Goal: Information Seeking & Learning: Learn about a topic

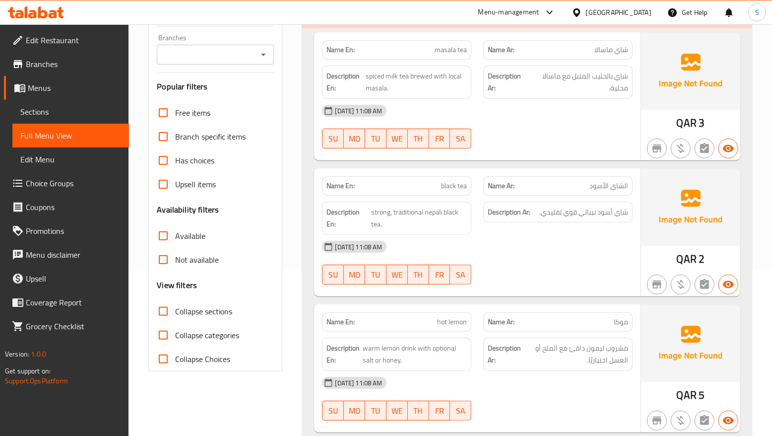
scroll to position [186, 0]
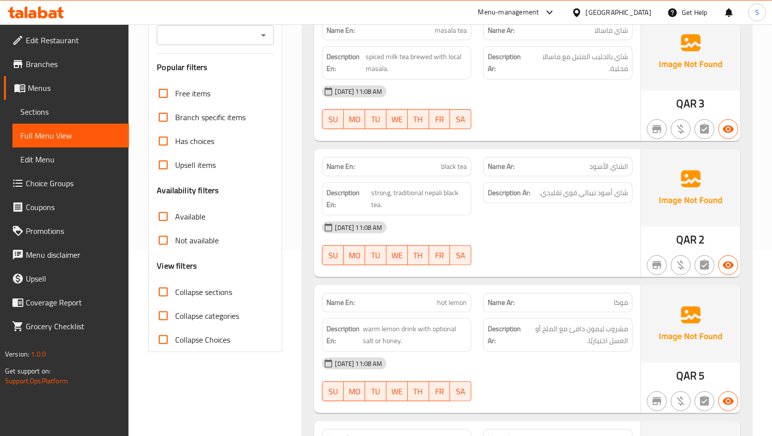
click at [547, 261] on div at bounding box center [557, 265] width 161 height 12
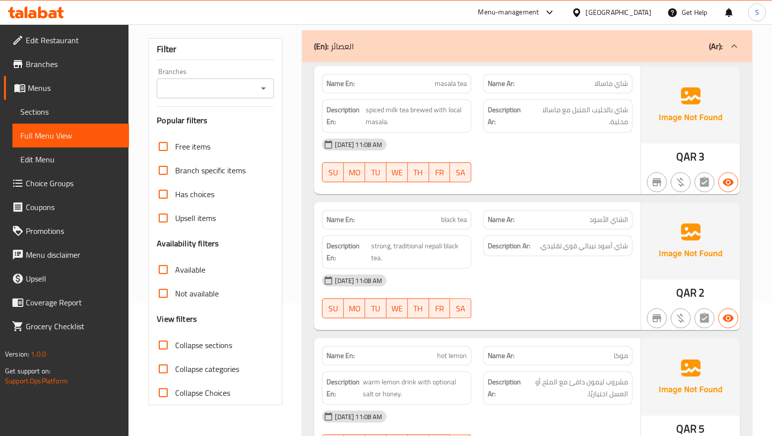
scroll to position [248, 0]
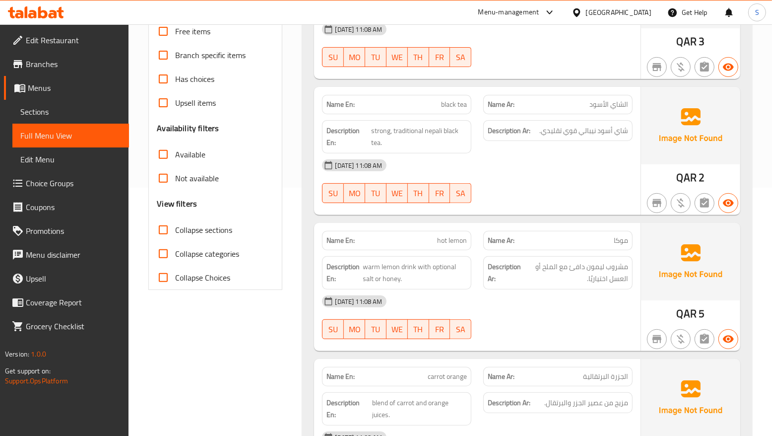
click at [222, 236] on span "Collapse sections" at bounding box center [203, 230] width 57 height 12
click at [175, 236] on input "Collapse sections" at bounding box center [163, 230] width 24 height 24
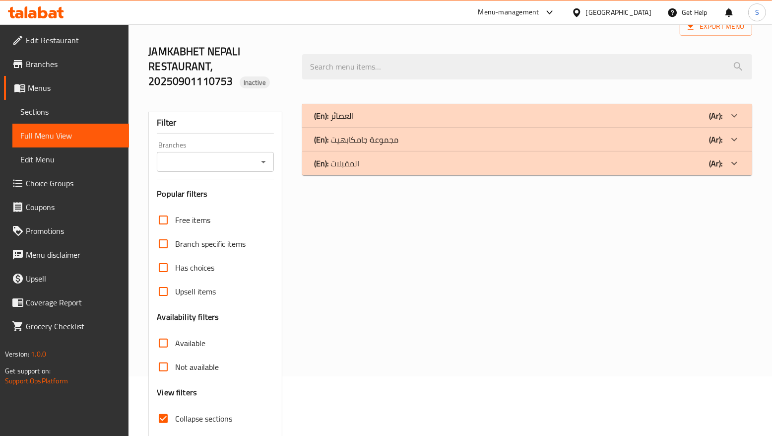
scroll to position [0, 0]
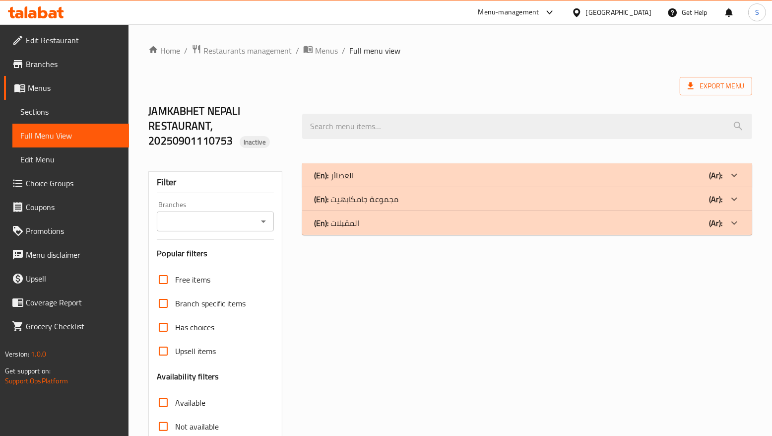
click at [432, 199] on div "(En): مجموعة جامكابهيت (Ar):" at bounding box center [518, 199] width 408 height 12
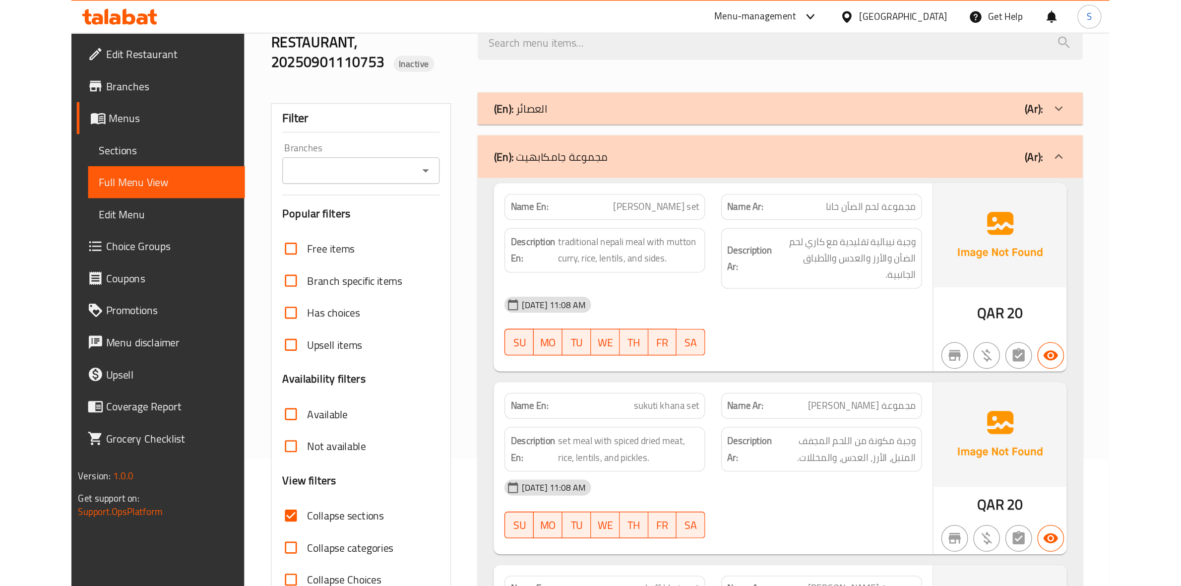
scroll to position [124, 0]
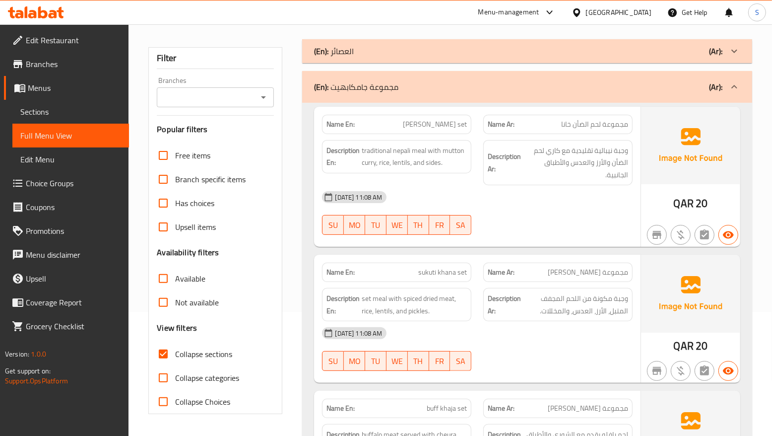
click at [593, 230] on div at bounding box center [557, 235] width 161 height 12
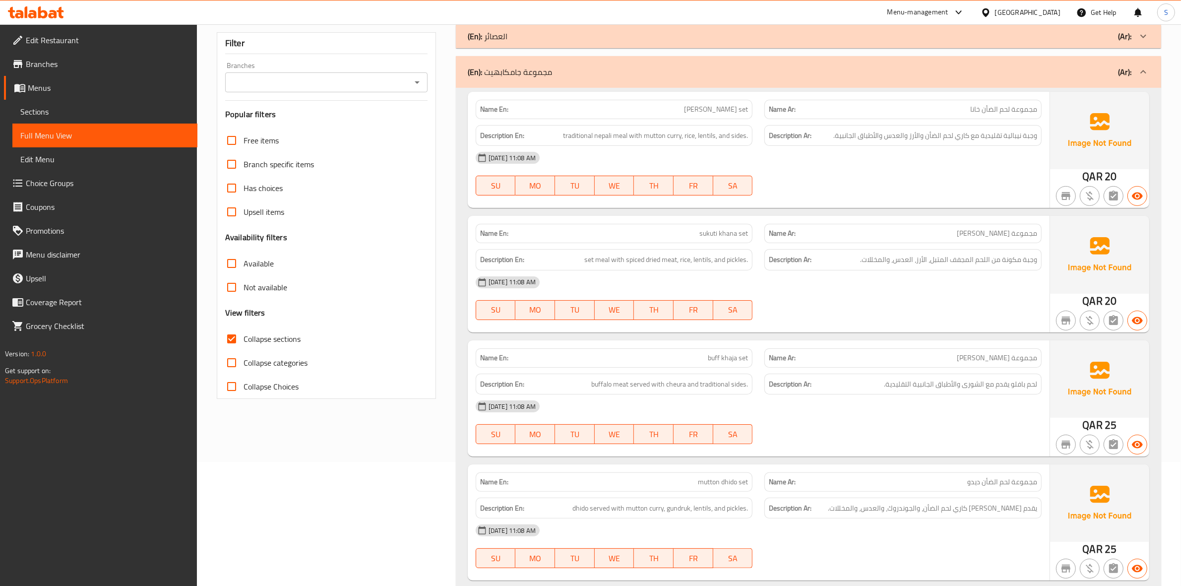
click at [834, 163] on div "[DATE] 11:08 AM" at bounding box center [759, 158] width 578 height 24
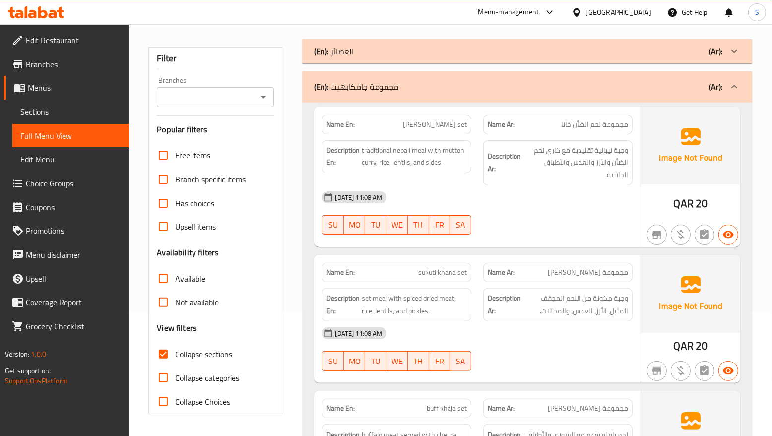
click at [641, 180] on img at bounding box center [690, 145] width 99 height 77
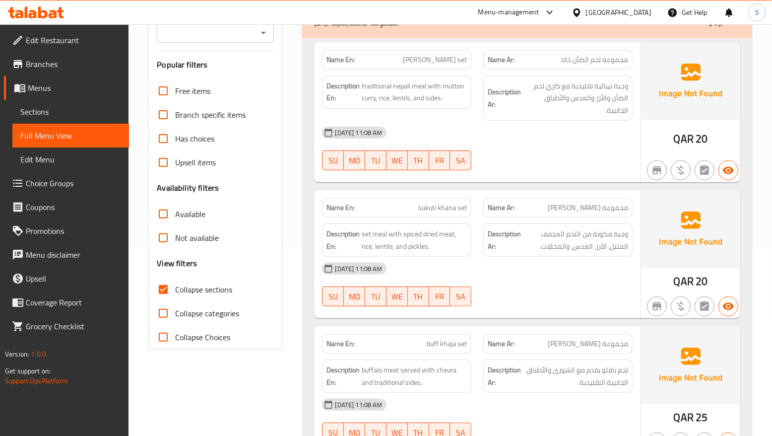
scroll to position [186, 0]
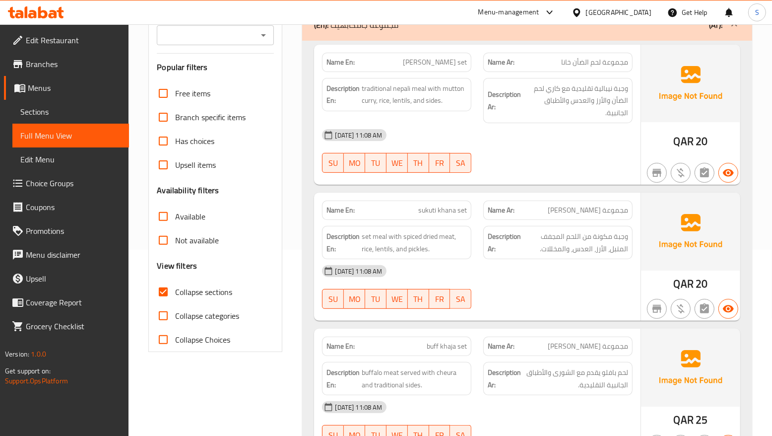
click at [462, 282] on div "[DATE] 11:08 AM" at bounding box center [477, 271] width 322 height 24
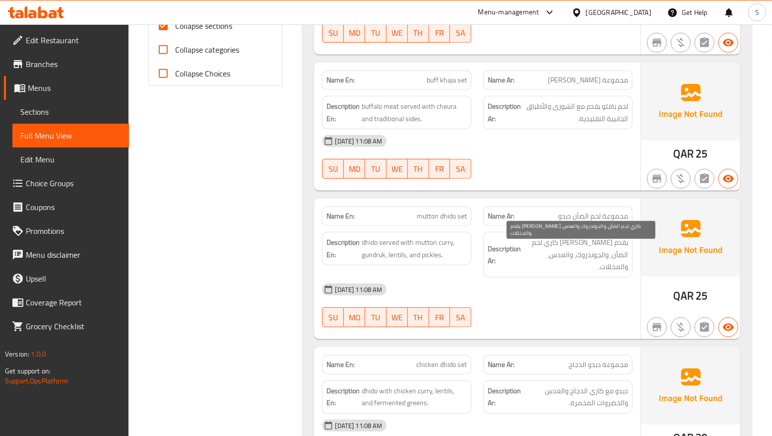
click at [532, 261] on span "يقدم [PERSON_NAME] كاري لحم الضأن، والجوندروك، والعدس، والمخللات." at bounding box center [575, 254] width 105 height 37
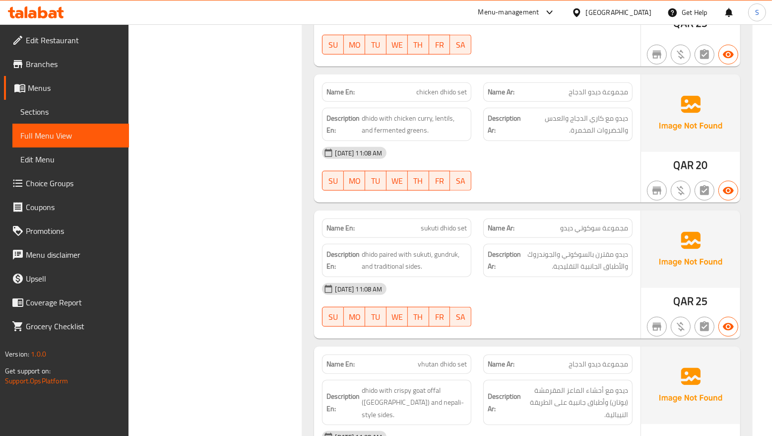
click at [547, 277] on div "[DATE] 11:08 AM" at bounding box center [477, 289] width 322 height 24
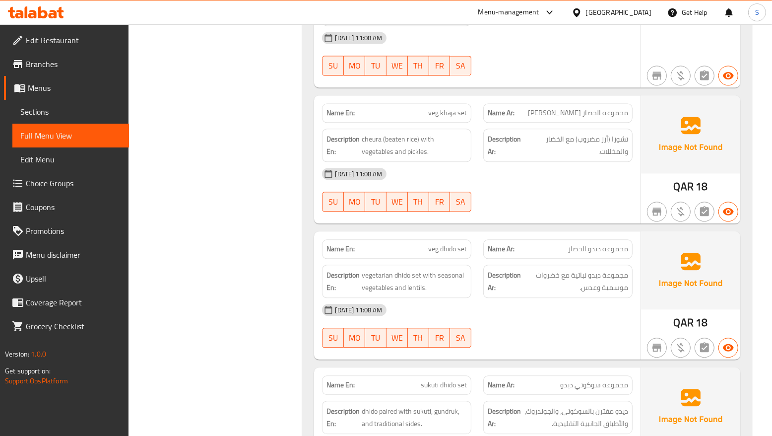
click at [557, 264] on div "Description Ar: مجموعة ديدو نباتية مع خضروات موسمية وعدس." at bounding box center [557, 280] width 149 height 33
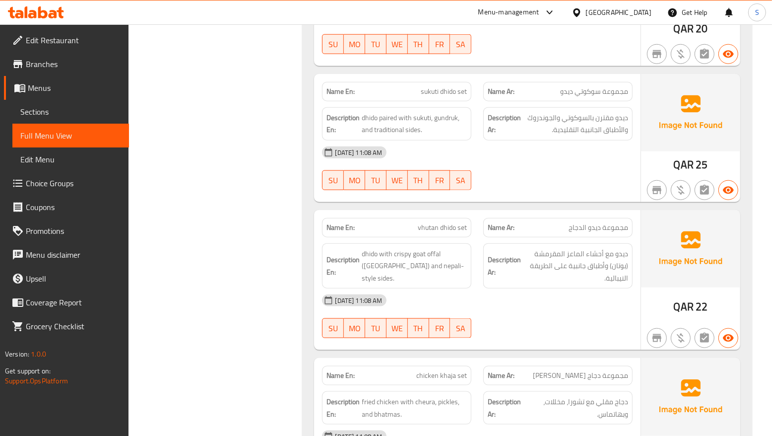
click at [618, 288] on div "[DATE] 11:08 AM" at bounding box center [477, 300] width 322 height 24
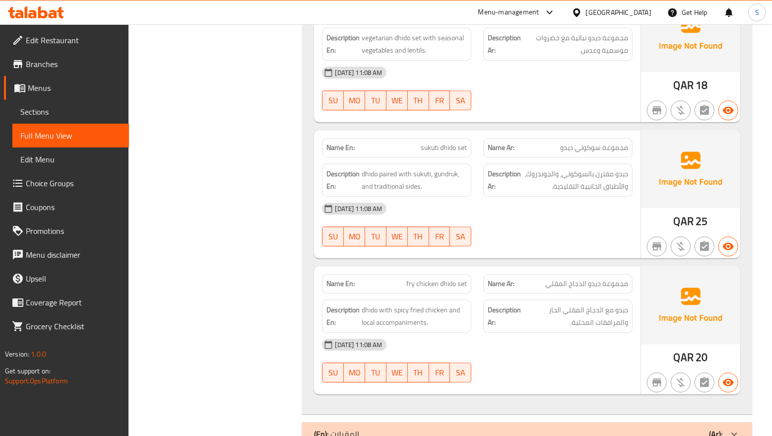
scroll to position [588, 0]
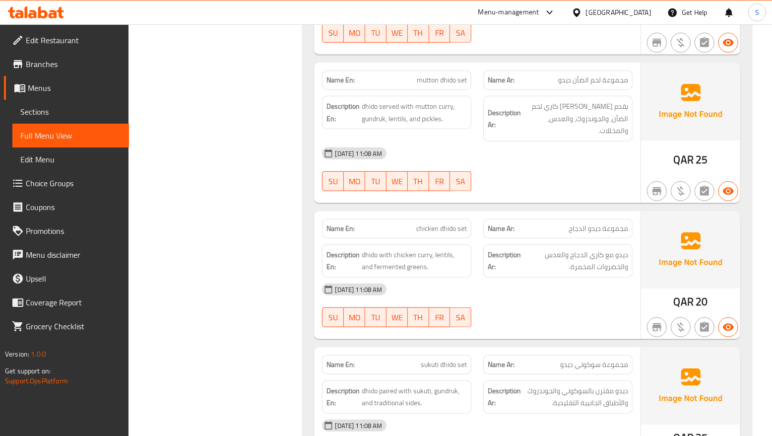
click at [488, 277] on div "[DATE] 11:08 AM" at bounding box center [477, 289] width 322 height 24
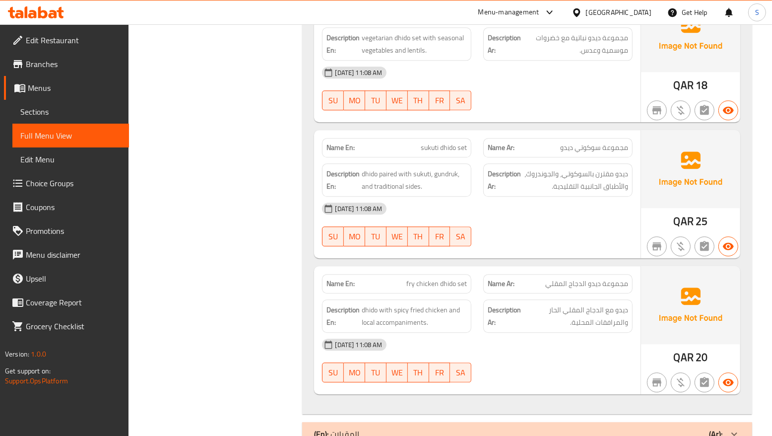
click at [529, 240] on div at bounding box center [557, 246] width 161 height 12
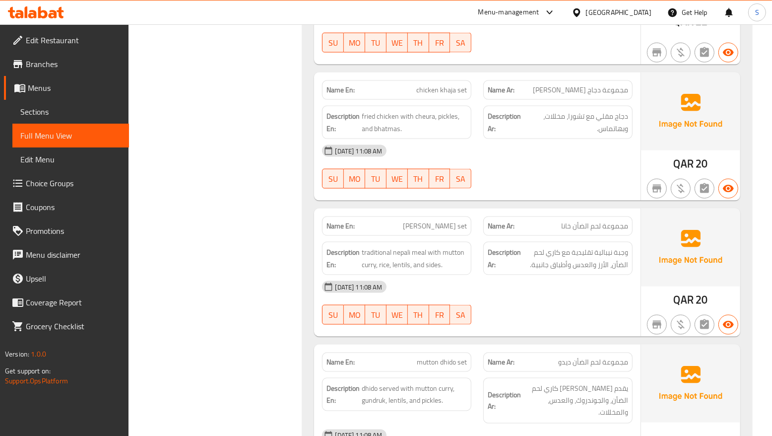
scroll to position [30, 0]
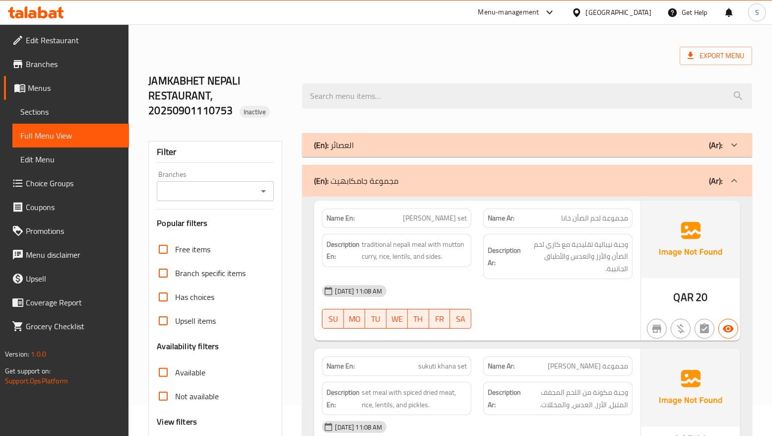
click at [478, 283] on div "[DATE] 11:08 AM" at bounding box center [477, 291] width 322 height 24
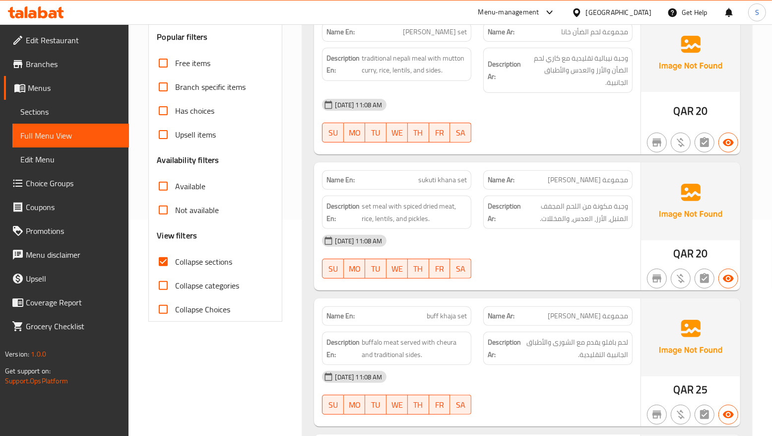
scroll to position [1418, 0]
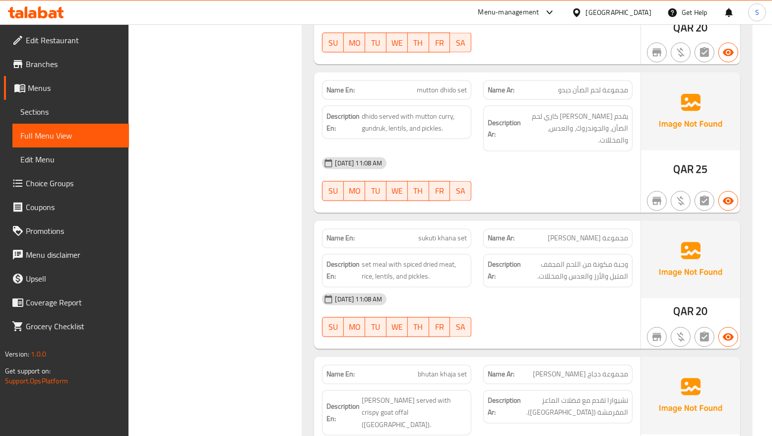
click at [574, 287] on div "[DATE] 11:08 AM" at bounding box center [477, 299] width 322 height 24
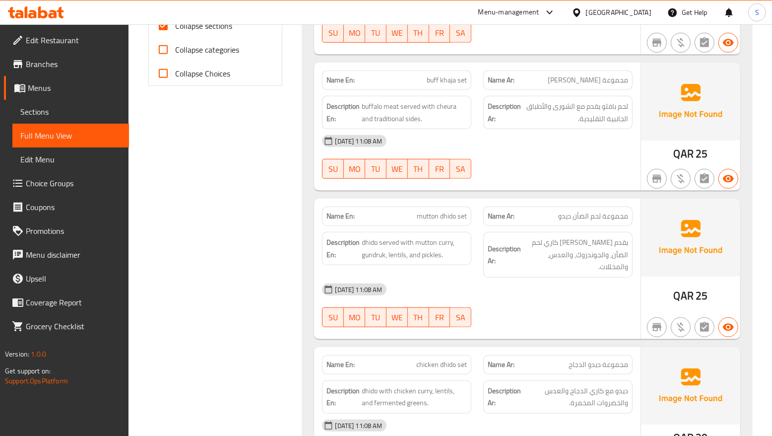
scroll to position [1282, 0]
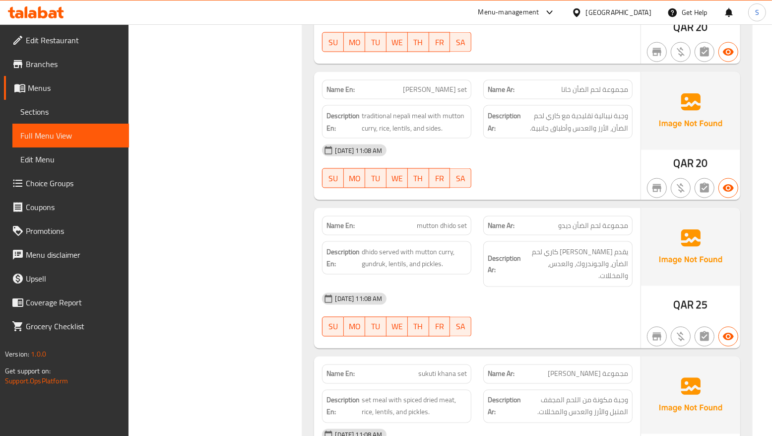
click at [564, 287] on div "[DATE] 11:08 AM" at bounding box center [477, 299] width 322 height 24
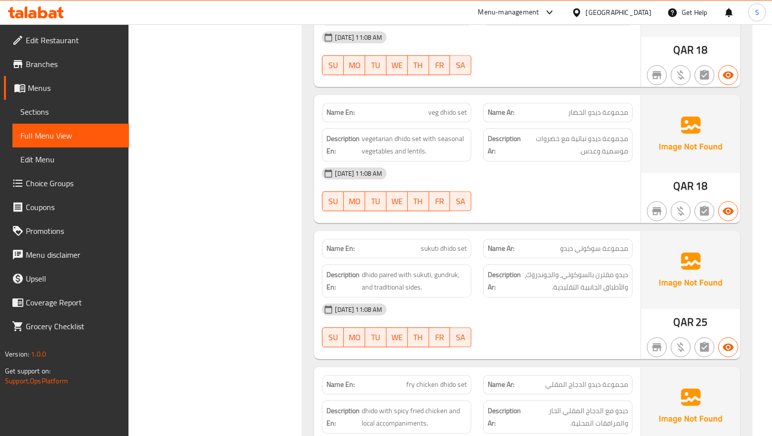
scroll to position [724, 0]
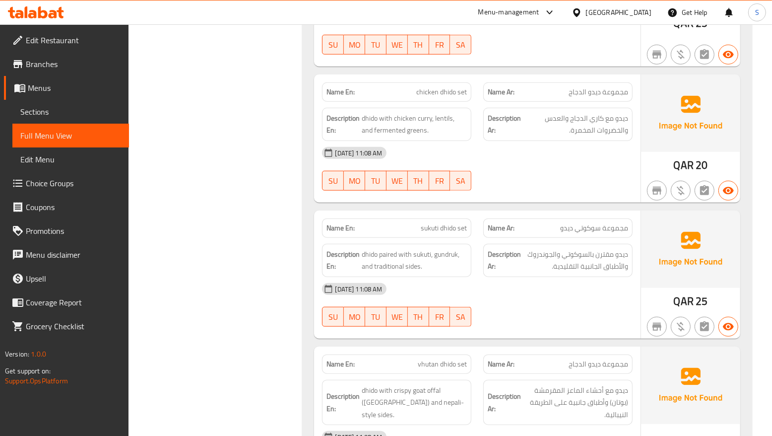
click at [584, 287] on div "[DATE] 11:08 AM" at bounding box center [477, 289] width 322 height 24
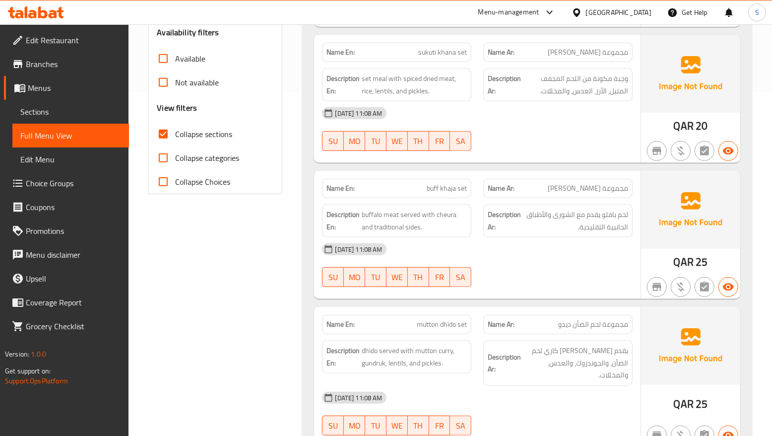
scroll to position [0, 0]
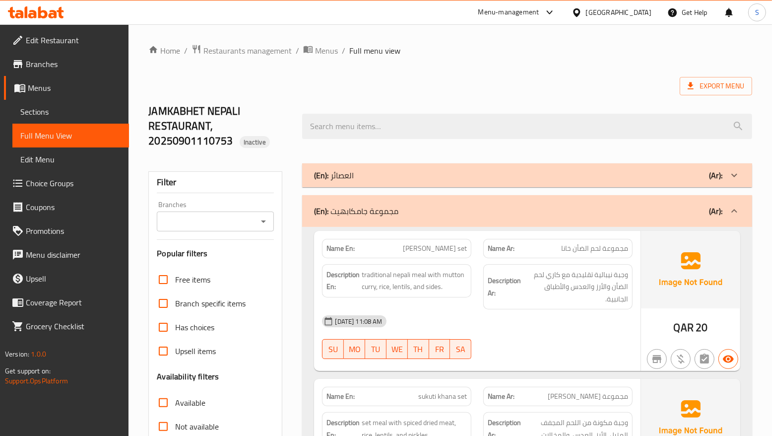
click at [452, 204] on div "(En): مجموعة جامكابهيت (Ar):" at bounding box center [526, 211] width 449 height 32
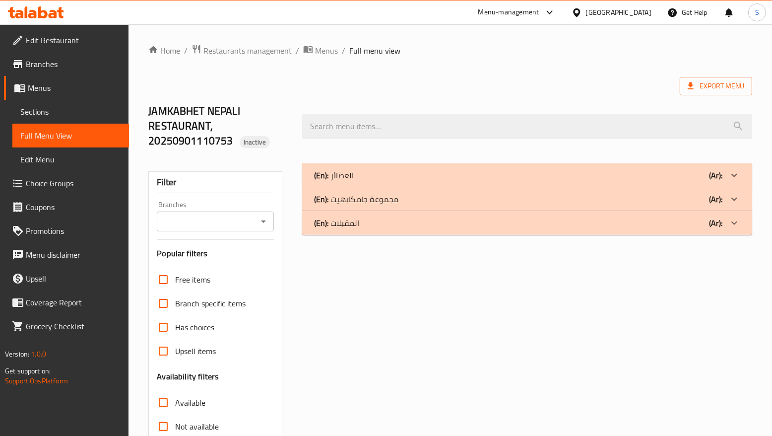
click at [435, 177] on div "(En): العصائر (Ar):" at bounding box center [518, 175] width 408 height 12
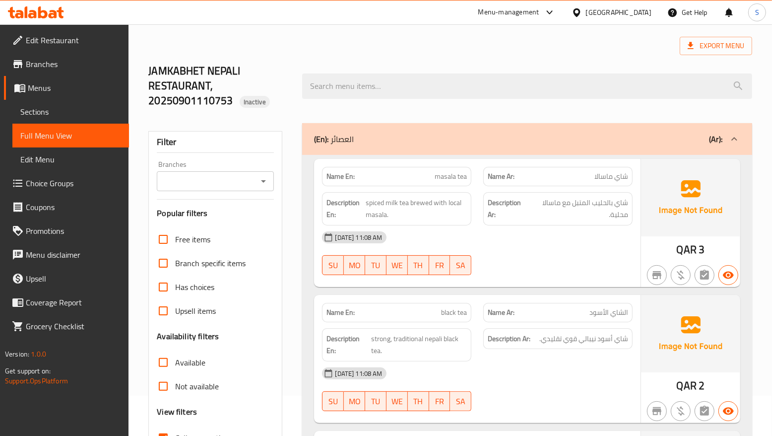
scroll to position [62, 0]
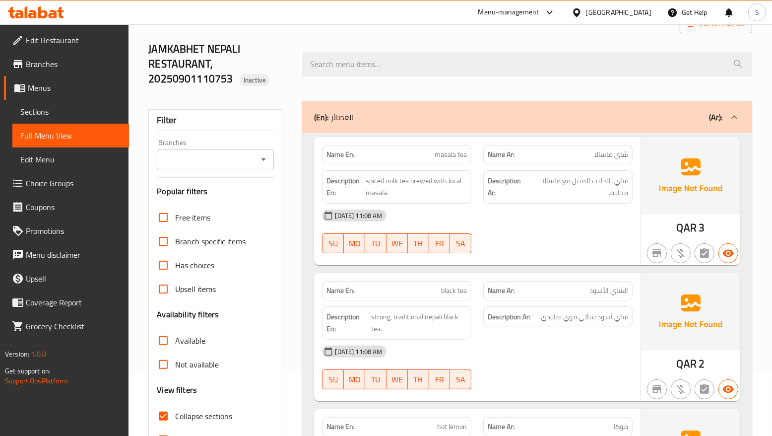
click at [619, 286] on span "الشاي الأسود" at bounding box center [608, 290] width 39 height 10
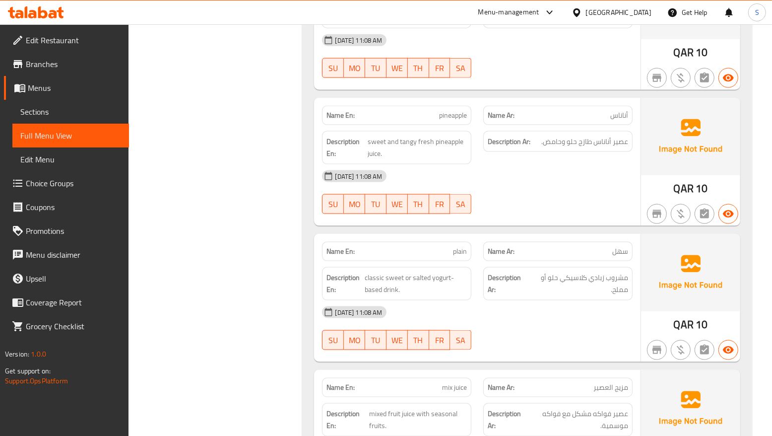
scroll to position [1115, 0]
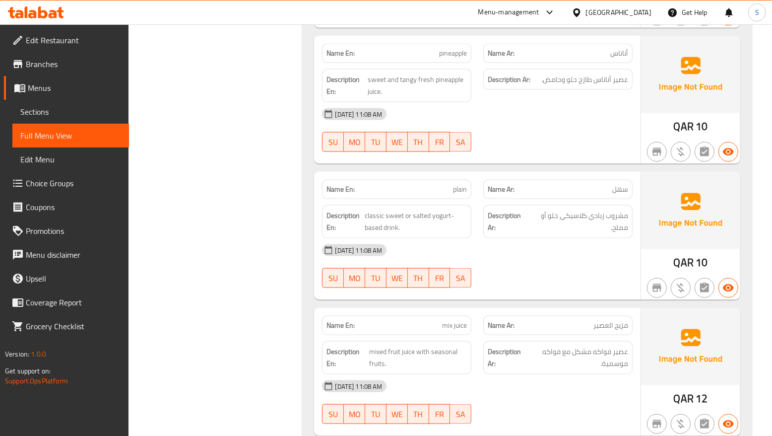
click at [543, 335] on div "Name Ar: مزيج العصير" at bounding box center [557, 324] width 149 height 19
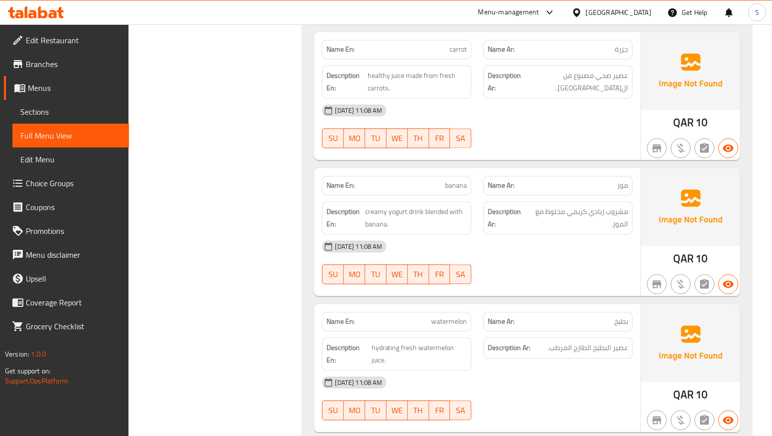
scroll to position [1672, 0]
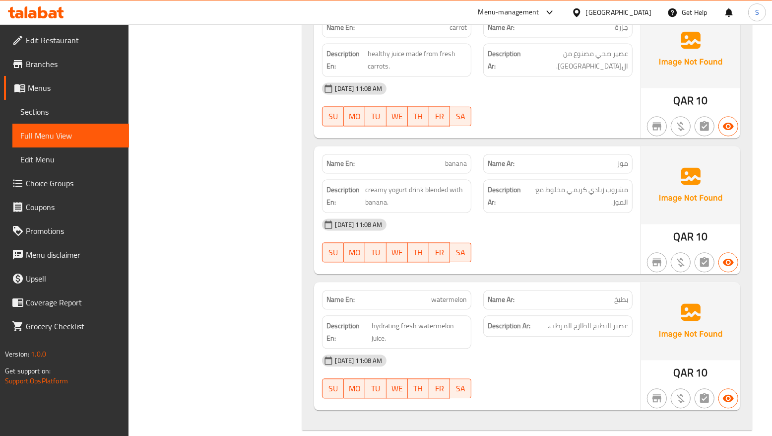
click at [473, 322] on div "Description En: hydrating fresh watermelon juice." at bounding box center [396, 331] width 161 height 45
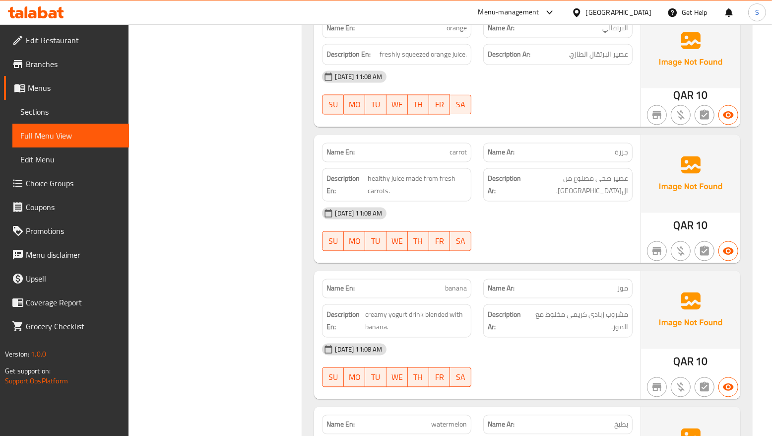
scroll to position [1548, 0]
click at [468, 305] on div "Description En: creamy yogurt drink blended with banana." at bounding box center [396, 319] width 161 height 45
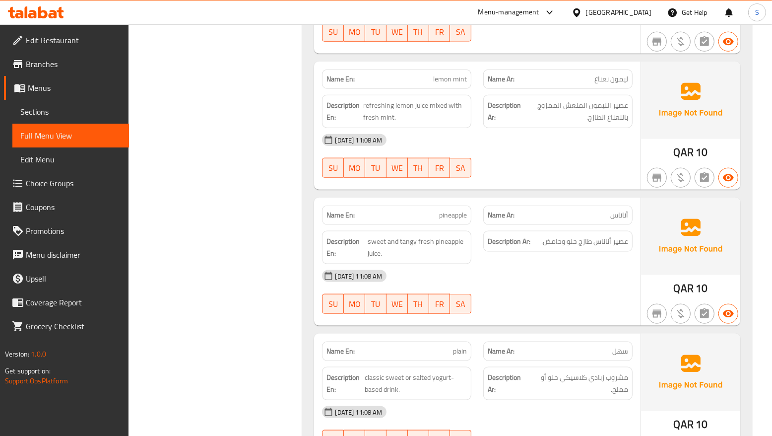
click at [504, 282] on div "[DATE] 11:08 AM" at bounding box center [477, 276] width 322 height 24
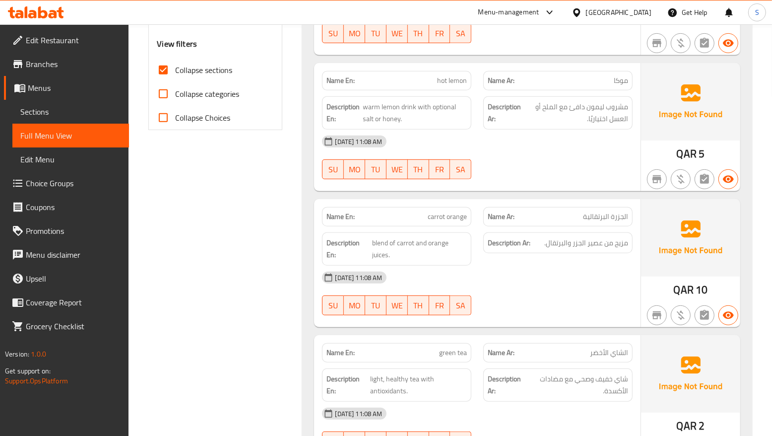
click at [578, 296] on div "[DATE] 11:08 AM SU MO TU WE TH FR SA" at bounding box center [477, 293] width 322 height 56
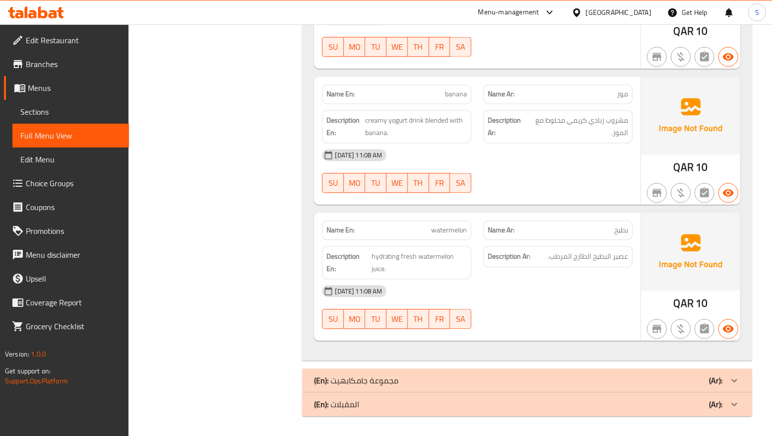
click at [603, 285] on div "[DATE] 11:08 AM" at bounding box center [477, 291] width 322 height 24
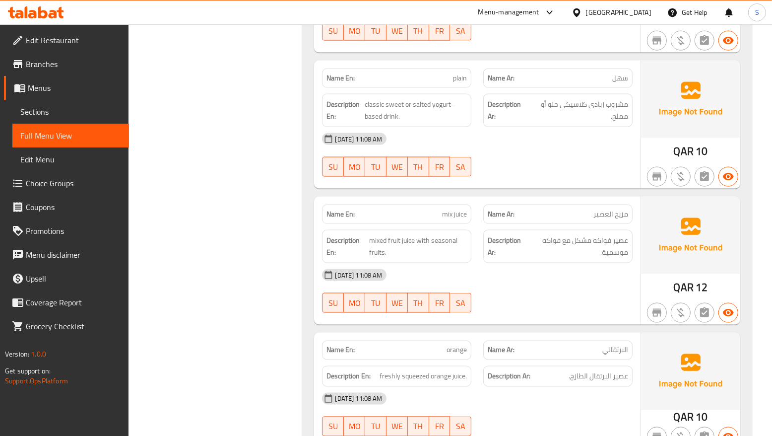
click at [539, 284] on div "[DATE] 11:08 AM" at bounding box center [477, 275] width 322 height 24
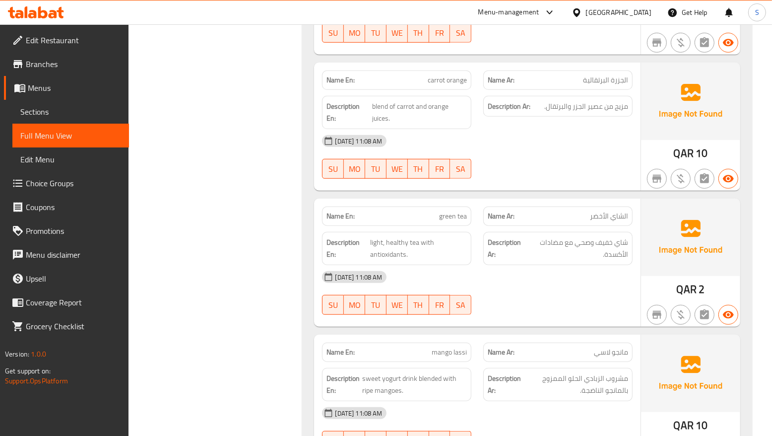
click at [573, 294] on div "[DATE] 11:08 AM SU MO TU WE TH FR SA" at bounding box center [477, 293] width 322 height 56
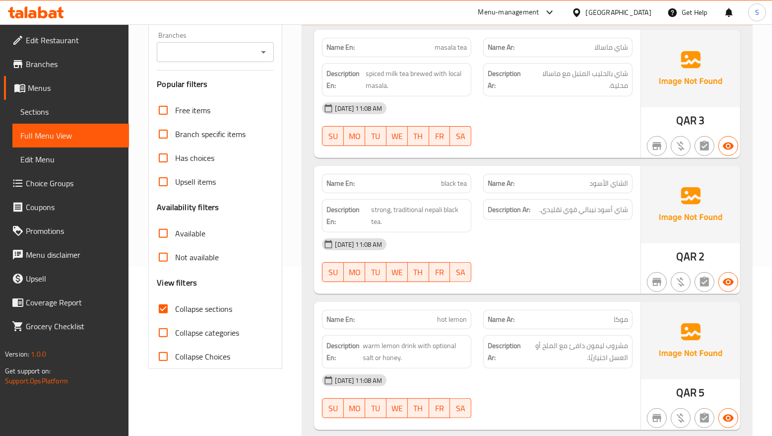
scroll to position [197, 0]
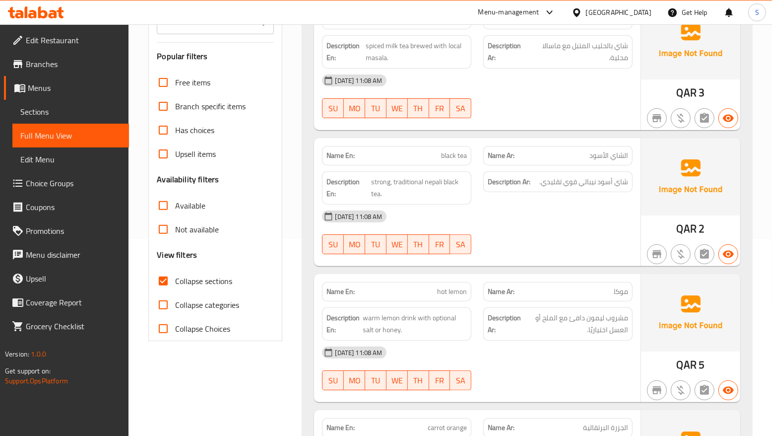
click at [527, 305] on div "Description Ar: مشروب ليمون دافئ مع الملح أو العسل اختياريًا." at bounding box center [557, 323] width 161 height 45
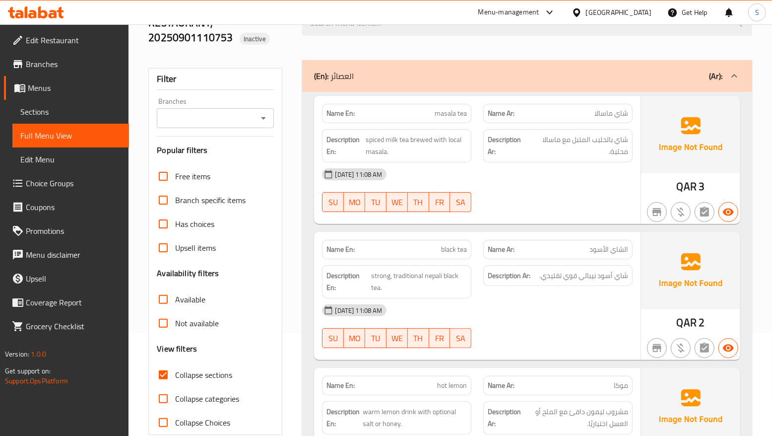
scroll to position [0, 0]
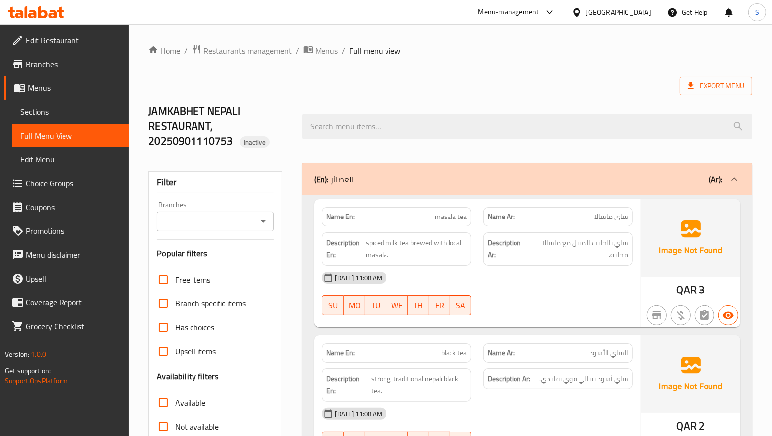
click at [469, 191] on div "(En): العصائر (Ar):" at bounding box center [526, 179] width 449 height 32
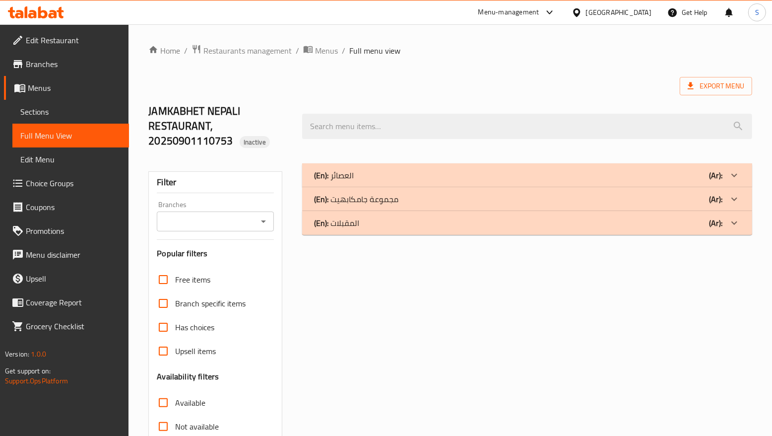
click at [552, 203] on div "(En): مجموعة جامكابهيت (Ar):" at bounding box center [518, 199] width 408 height 12
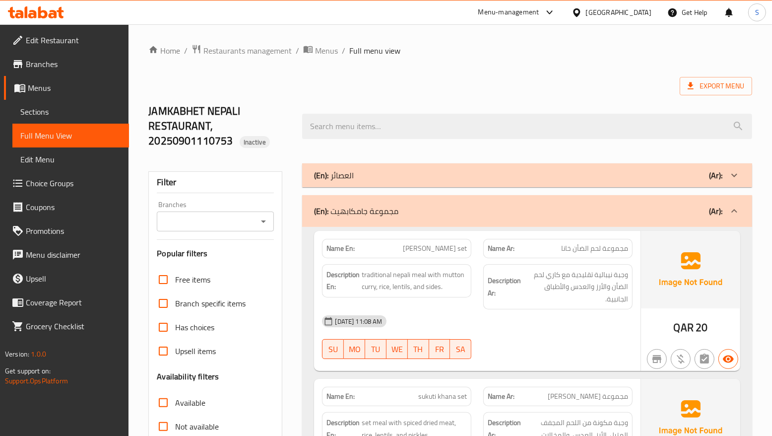
scroll to position [1691, 0]
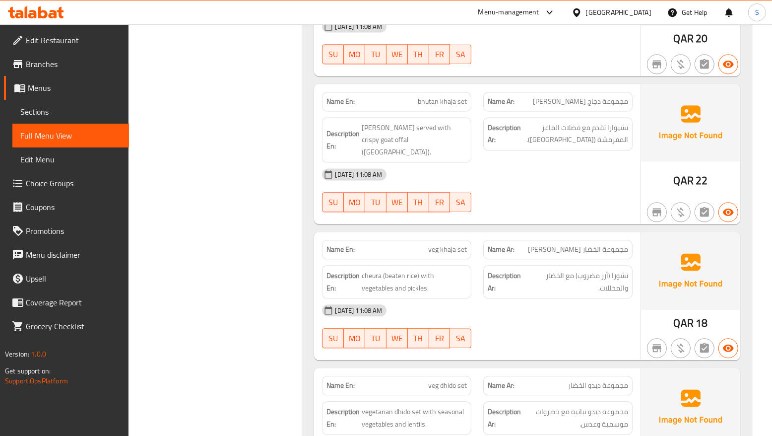
click at [569, 299] on div "[DATE] 11:08 AM SU MO TU WE TH FR SA" at bounding box center [477, 326] width 322 height 56
click at [552, 298] on div "[DATE] 11:08 AM" at bounding box center [477, 310] width 322 height 24
click at [480, 298] on div "[DATE] 11:08 AM" at bounding box center [477, 310] width 322 height 24
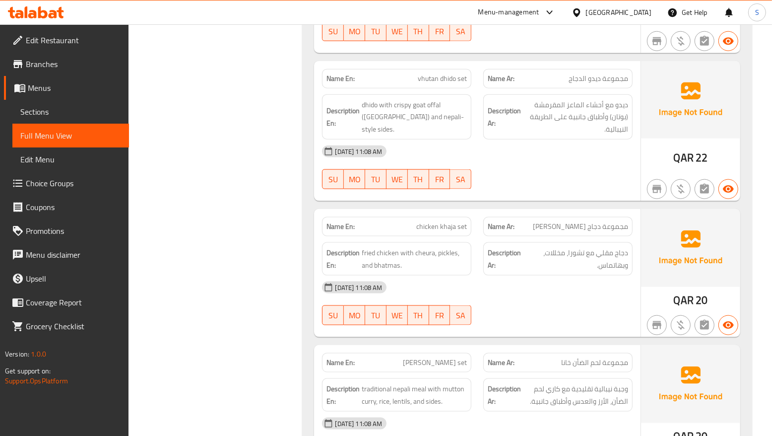
click at [611, 319] on div at bounding box center [557, 325] width 161 height 12
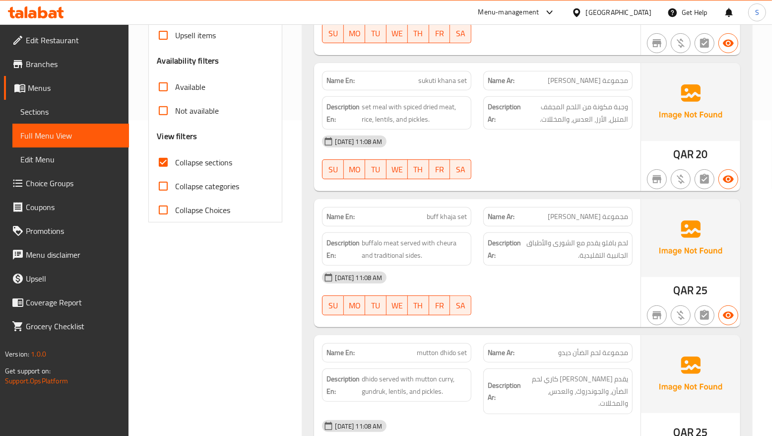
click at [495, 281] on div "[DATE] 11:08 AM" at bounding box center [477, 277] width 322 height 24
click at [591, 294] on div "[DATE] 11:08 AM SU MO TU WE TH FR SA" at bounding box center [477, 293] width 322 height 56
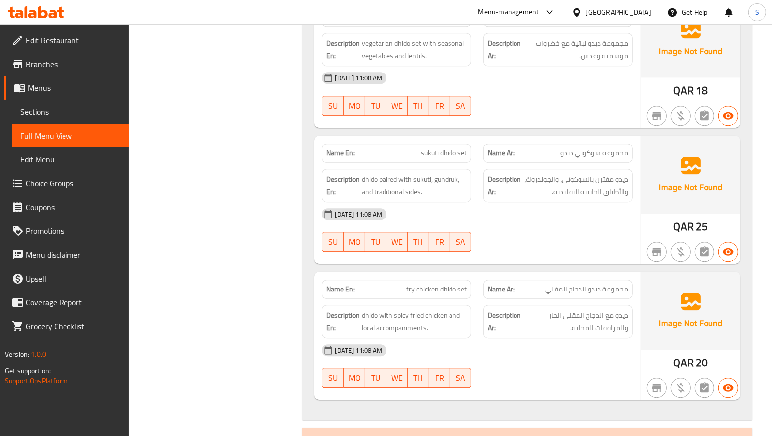
scroll to position [2064, 0]
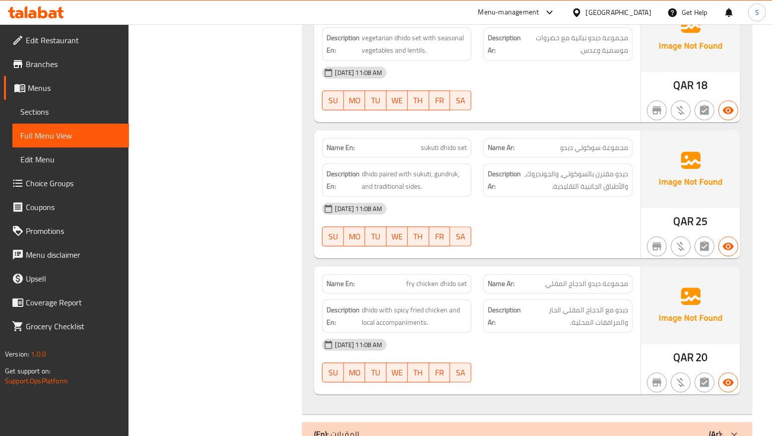
click at [412, 428] on div "(En): المقبلات (Ar):" at bounding box center [518, 434] width 408 height 12
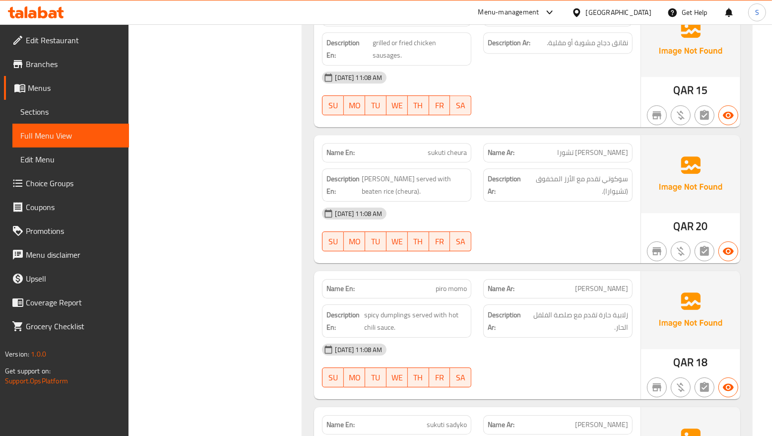
scroll to position [3143, 0]
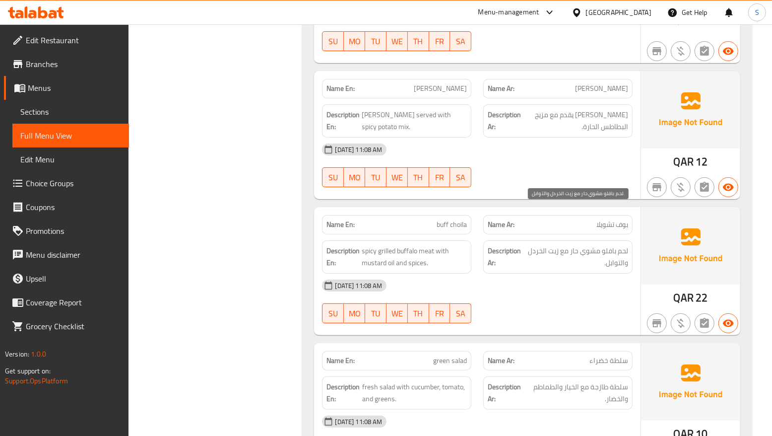
click at [561, 245] on span "لحم بافلو مشوي حار مع زيت الخردل والتوابل." at bounding box center [576, 257] width 103 height 24
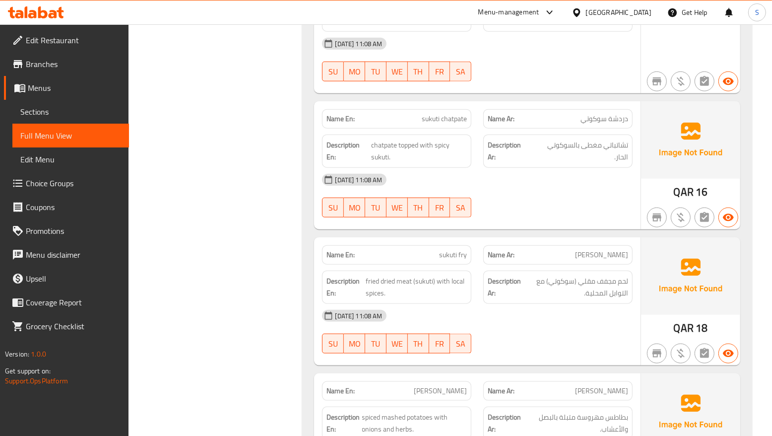
click at [556, 304] on div "[DATE] 11:08 AM" at bounding box center [477, 316] width 322 height 24
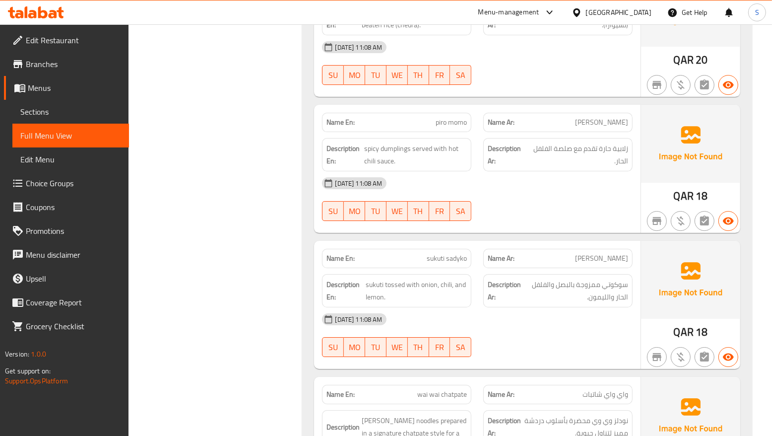
click at [547, 351] on div at bounding box center [557, 357] width 161 height 12
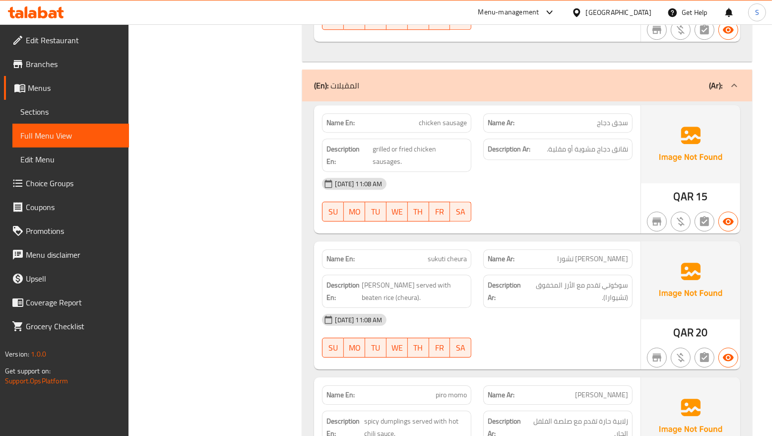
click at [591, 308] on div "[DATE] 11:08 AM SU MO TU WE TH FR SA" at bounding box center [477, 336] width 322 height 56
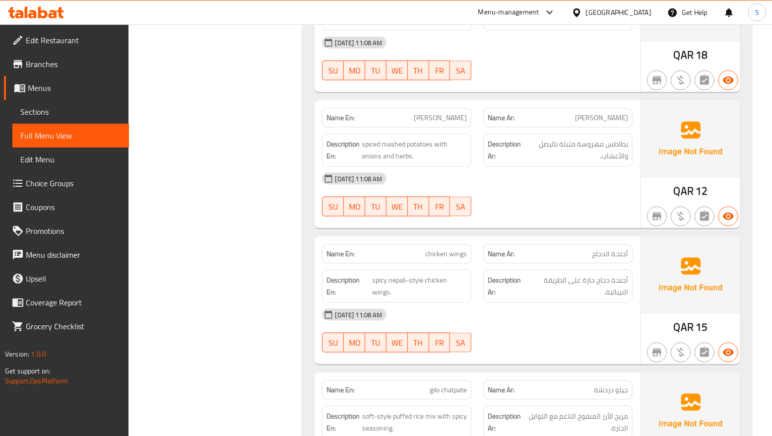
click at [579, 346] on div at bounding box center [557, 352] width 161 height 12
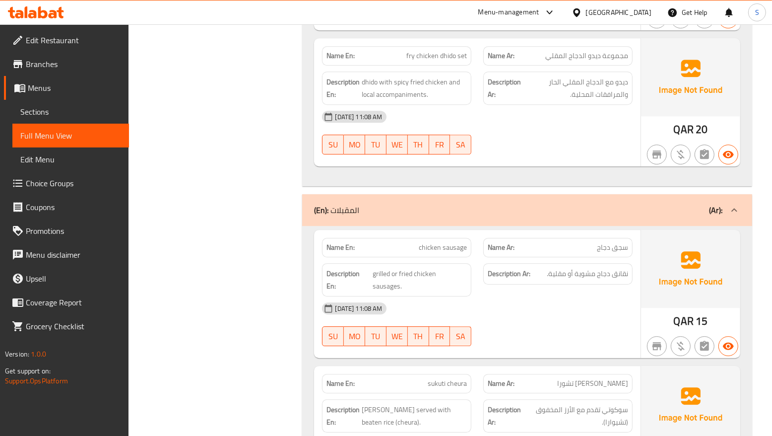
click at [571, 296] on div "[DATE] 11:08 AM SU MO TU WE TH FR SA" at bounding box center [477, 324] width 322 height 56
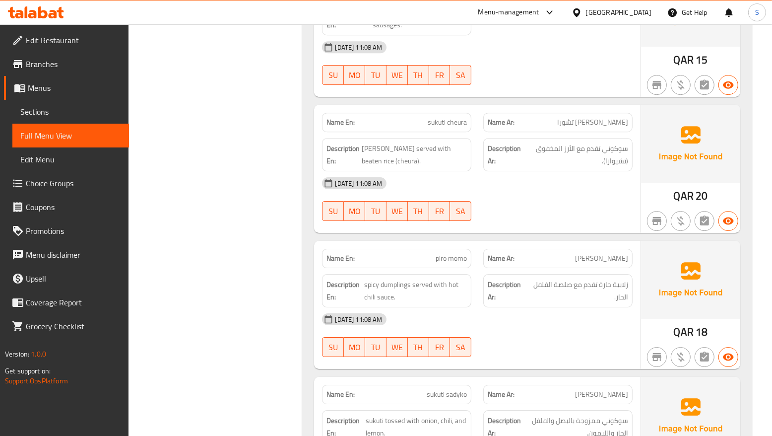
click at [564, 307] on div "[DATE] 11:08 AM SU MO TU WE TH FR SA" at bounding box center [477, 335] width 322 height 56
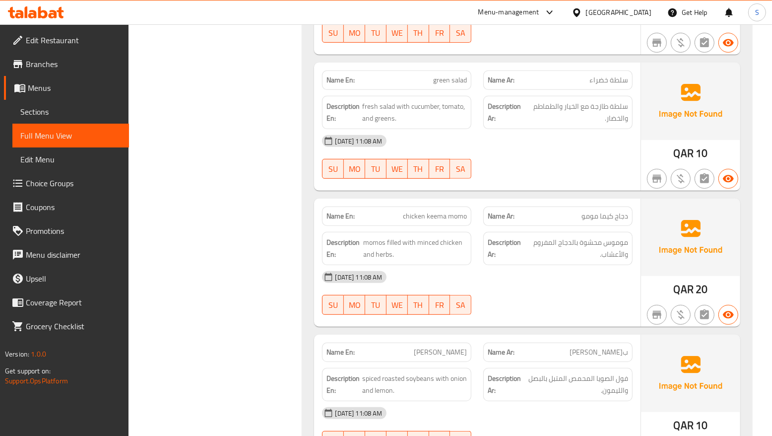
scroll to position [3444, 0]
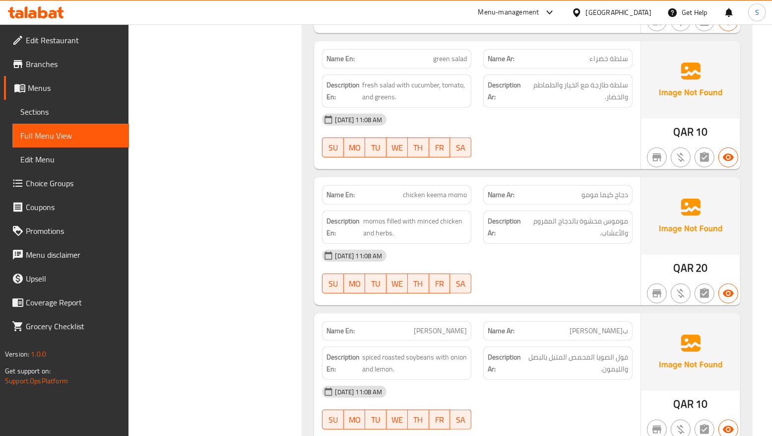
click at [567, 247] on div "[DATE] 11:08 AM SU MO TU WE TH FR SA" at bounding box center [477, 272] width 322 height 56
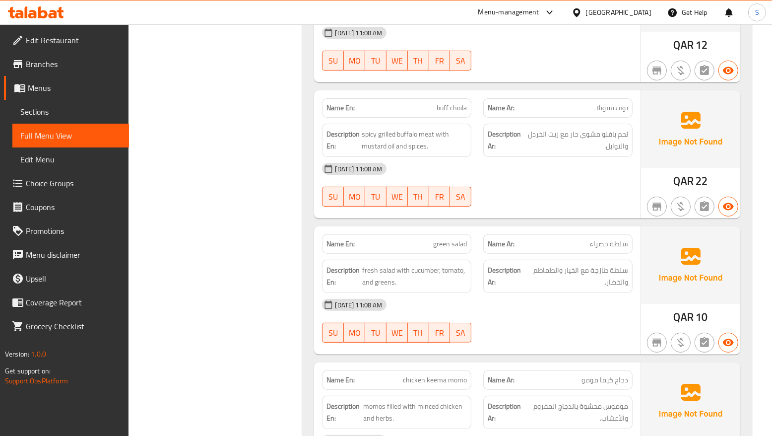
scroll to position [3258, 0]
click at [459, 294] on div "[DATE] 11:08 AM" at bounding box center [477, 306] width 322 height 24
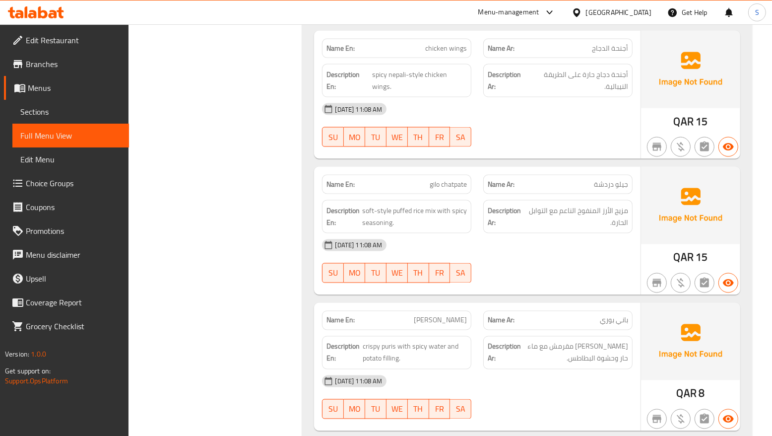
click at [459, 254] on div "Name En: gilo chatpate Name Ar: جيلو دردشة Description En: soft-style puffed ri…" at bounding box center [477, 231] width 326 height 128
click at [536, 315] on p "Name Ar: [PERSON_NAME]" at bounding box center [558, 320] width 140 height 10
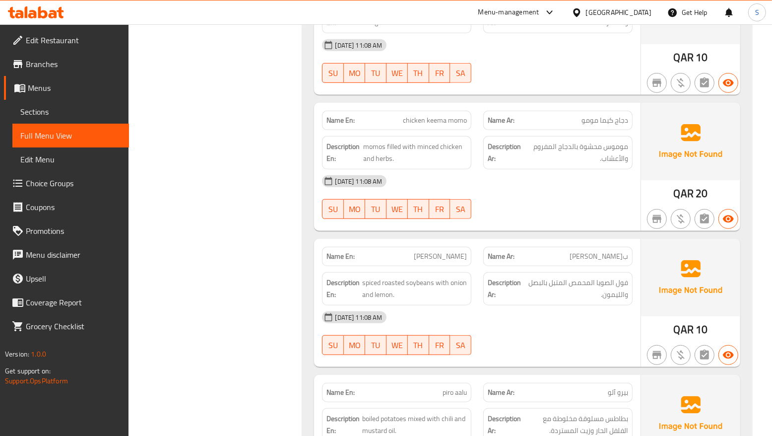
click at [581, 305] on div "[DATE] 11:08 AM" at bounding box center [477, 317] width 322 height 24
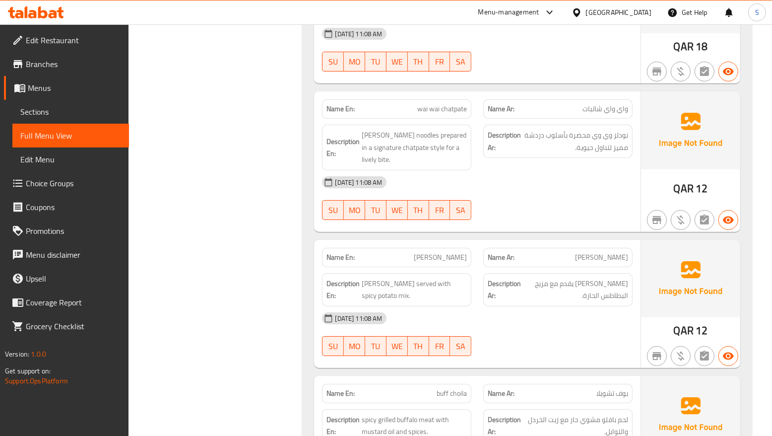
click at [541, 306] on div "[DATE] 11:08 AM" at bounding box center [477, 318] width 322 height 24
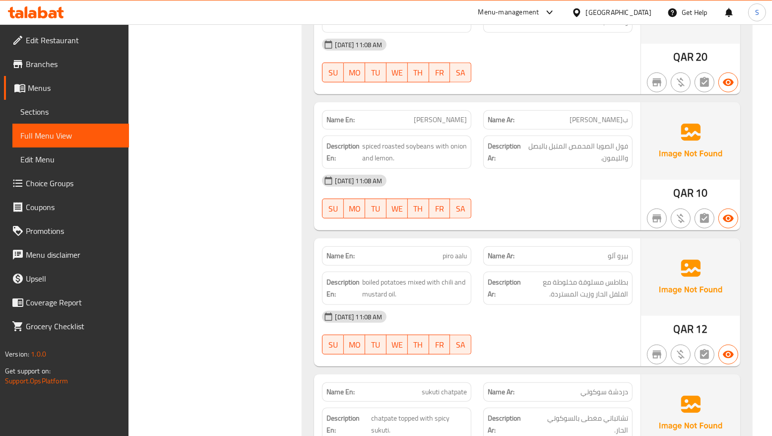
click at [547, 305] on div "[DATE] 11:08 AM" at bounding box center [477, 317] width 322 height 24
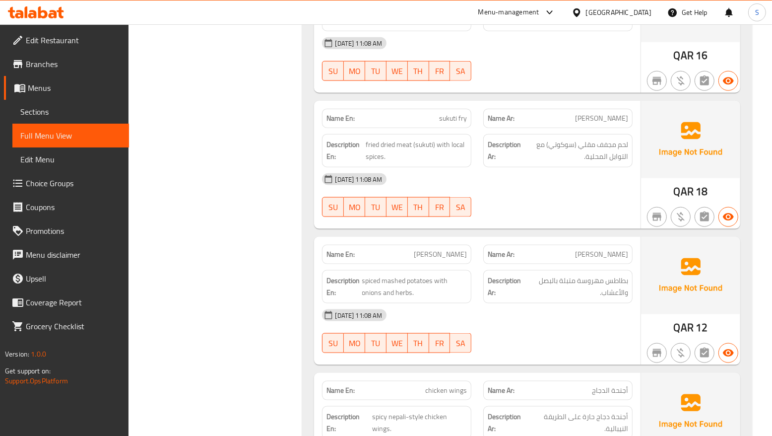
click at [555, 347] on div at bounding box center [557, 353] width 161 height 12
click at [651, 290] on div "QAR 15" at bounding box center [690, 300] width 99 height 128
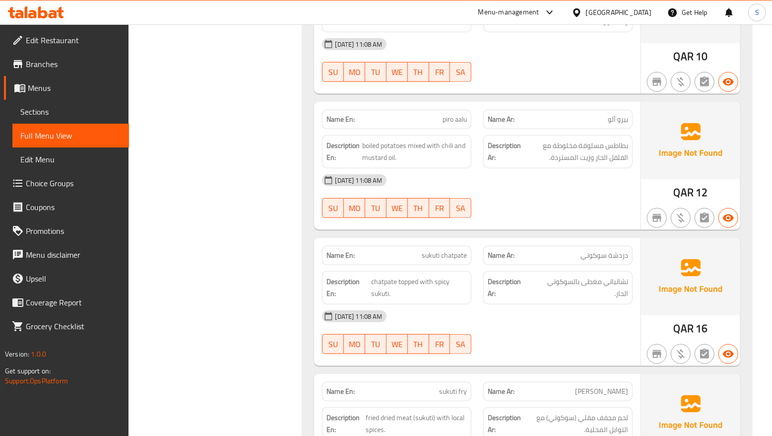
click at [595, 304] on div "[DATE] 11:08 AM" at bounding box center [477, 316] width 322 height 24
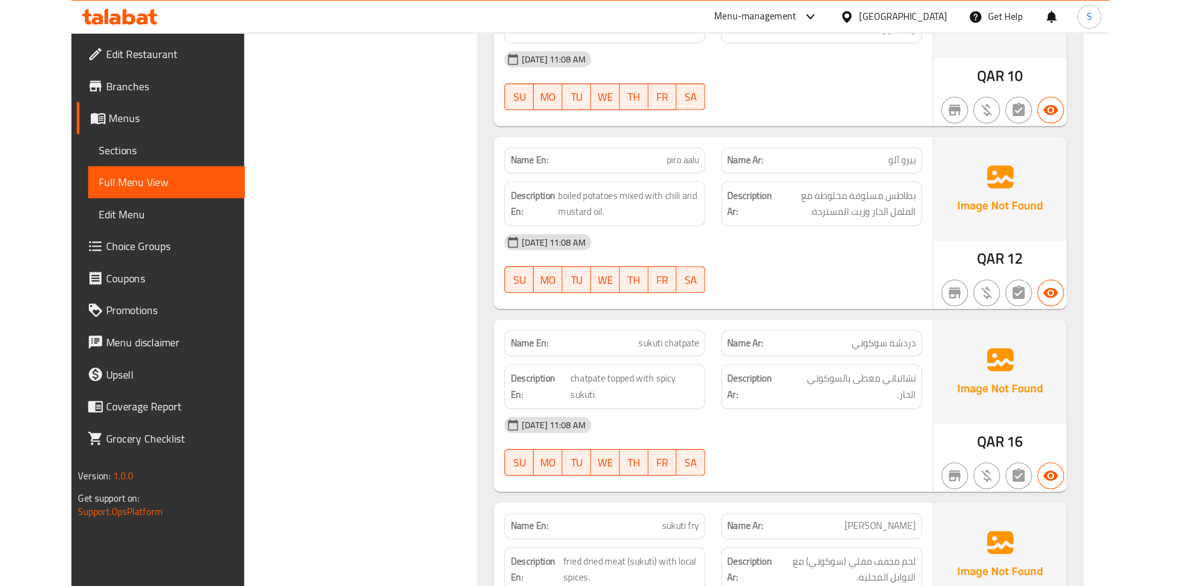
scroll to position [2825, 0]
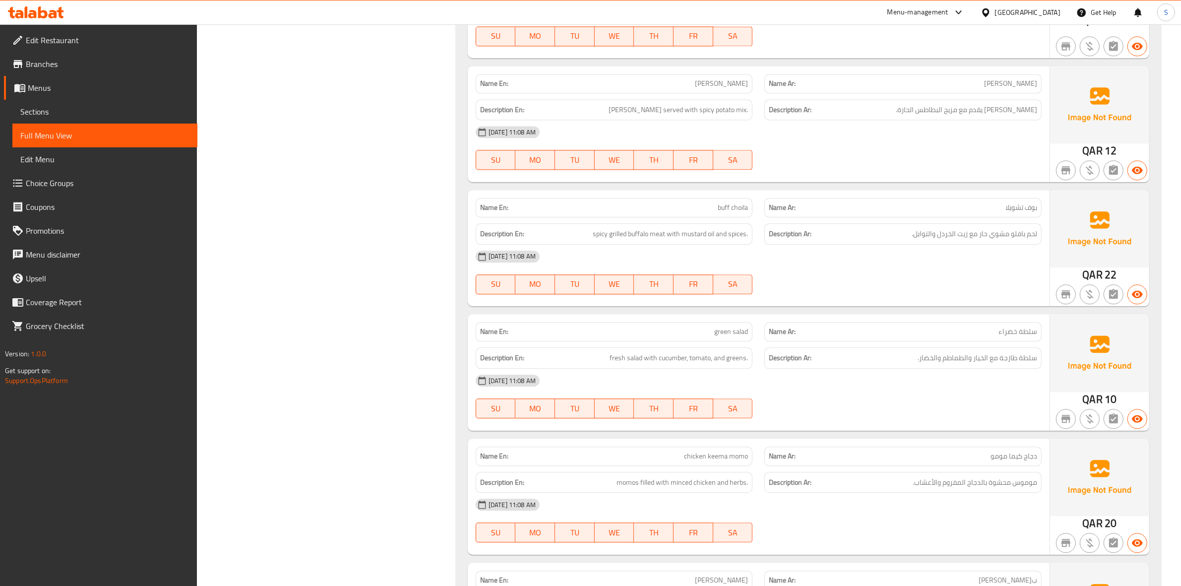
click at [818, 273] on div "[DATE] 11:08 AM SU MO TU WE TH FR SA" at bounding box center [759, 273] width 578 height 56
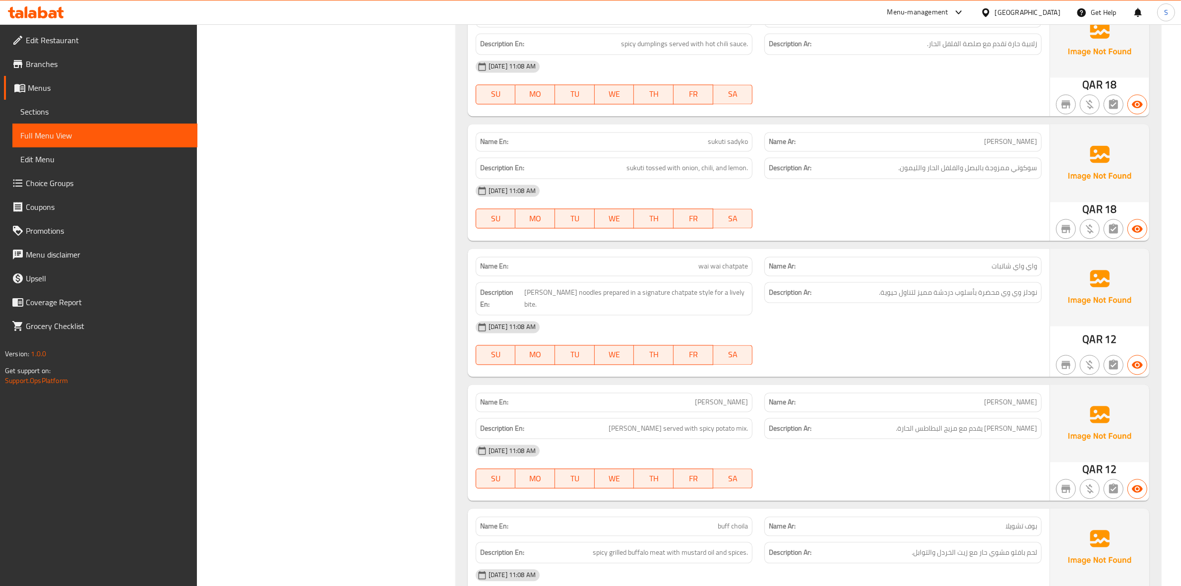
scroll to position [2010, 0]
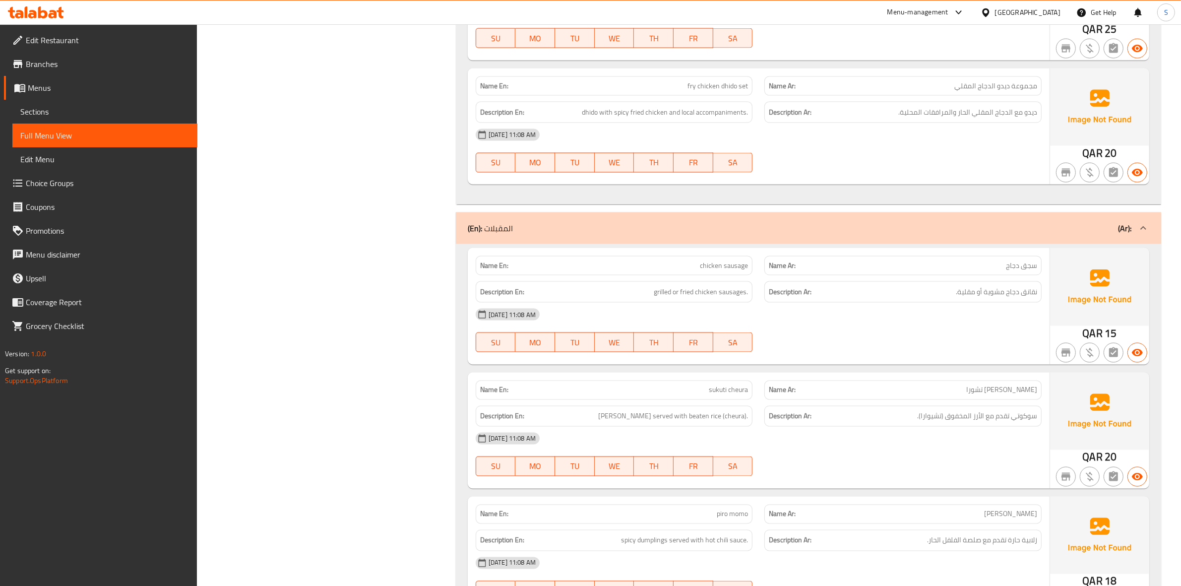
click at [721, 271] on span "chicken sausage" at bounding box center [724, 265] width 48 height 10
copy span "chicken sausage"
click at [862, 423] on h6 "Description Ar: سوكوتي تقدم مع الأرز المخفوق (تشيوارا)." at bounding box center [903, 416] width 268 height 12
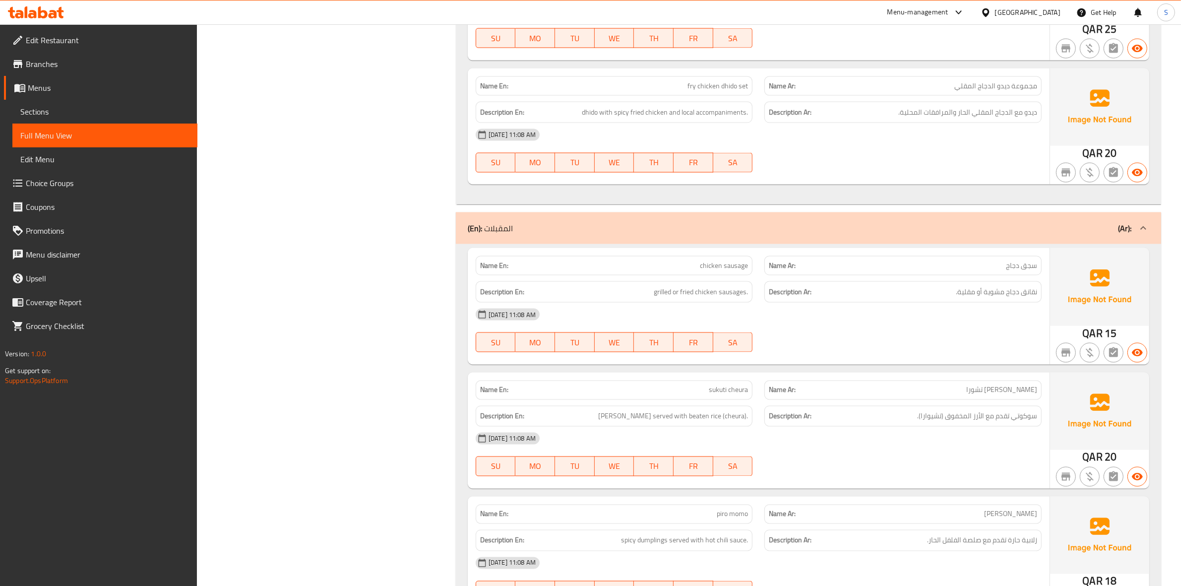
click at [960, 151] on div "[DATE] 11:08 AM SU MO TU WE TH FR SA" at bounding box center [759, 151] width 578 height 56
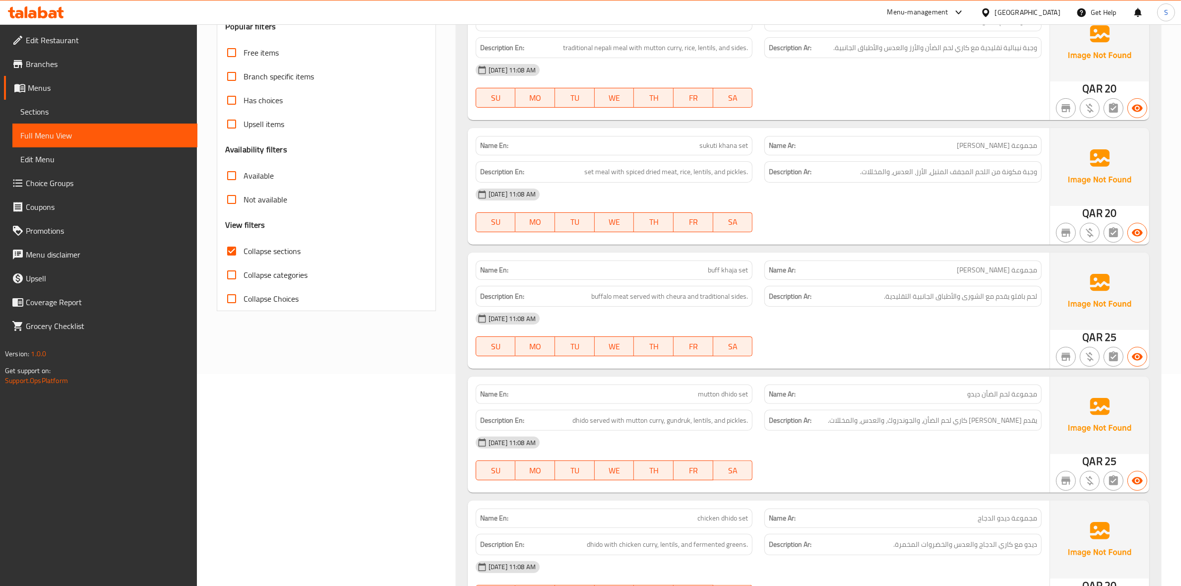
scroll to position [0, 0]
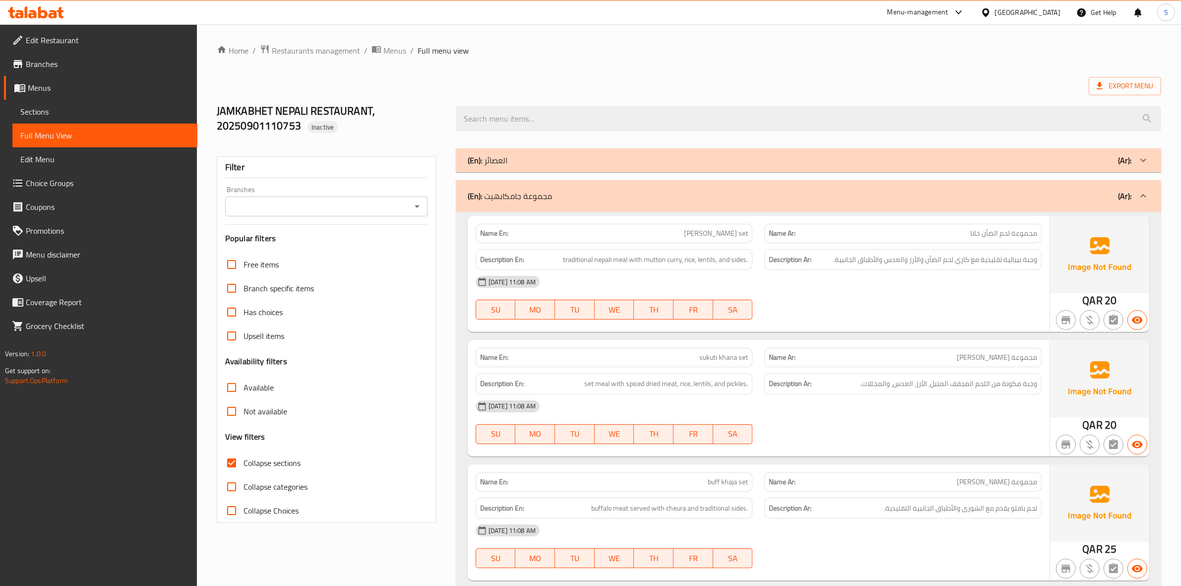
click at [777, 164] on div "(En): العصائر (Ar):" at bounding box center [800, 160] width 664 height 12
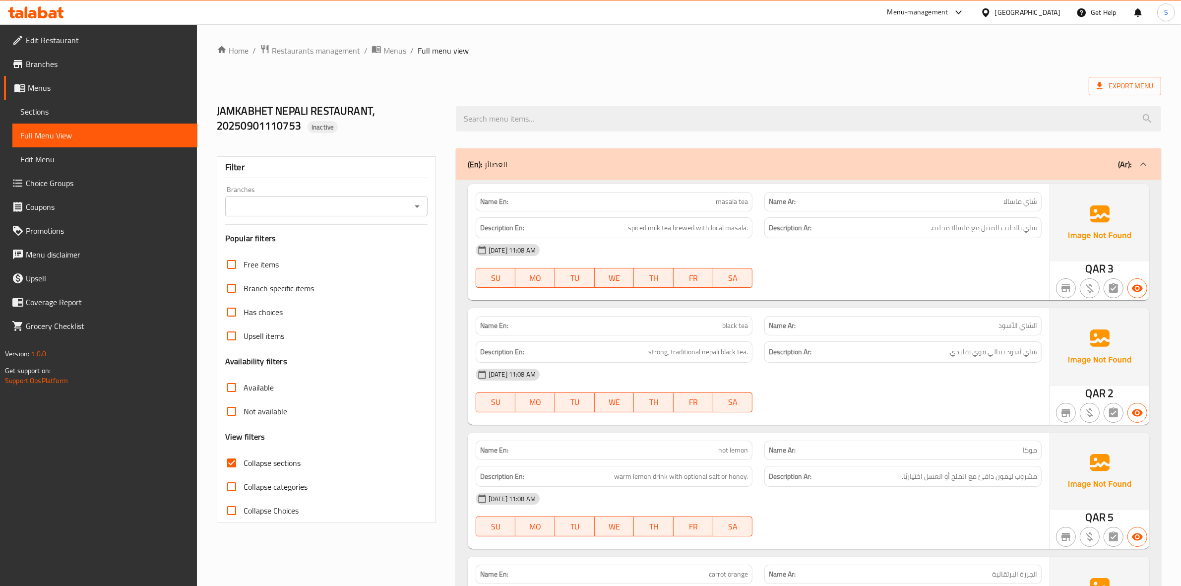
click at [269, 467] on span "Collapse sections" at bounding box center [272, 463] width 57 height 12
click at [244, 467] on input "Collapse sections" at bounding box center [232, 463] width 24 height 24
checkbox input "false"
click at [682, 53] on ol "Home / Restaurants management / Menus / Full menu view" at bounding box center [689, 50] width 944 height 13
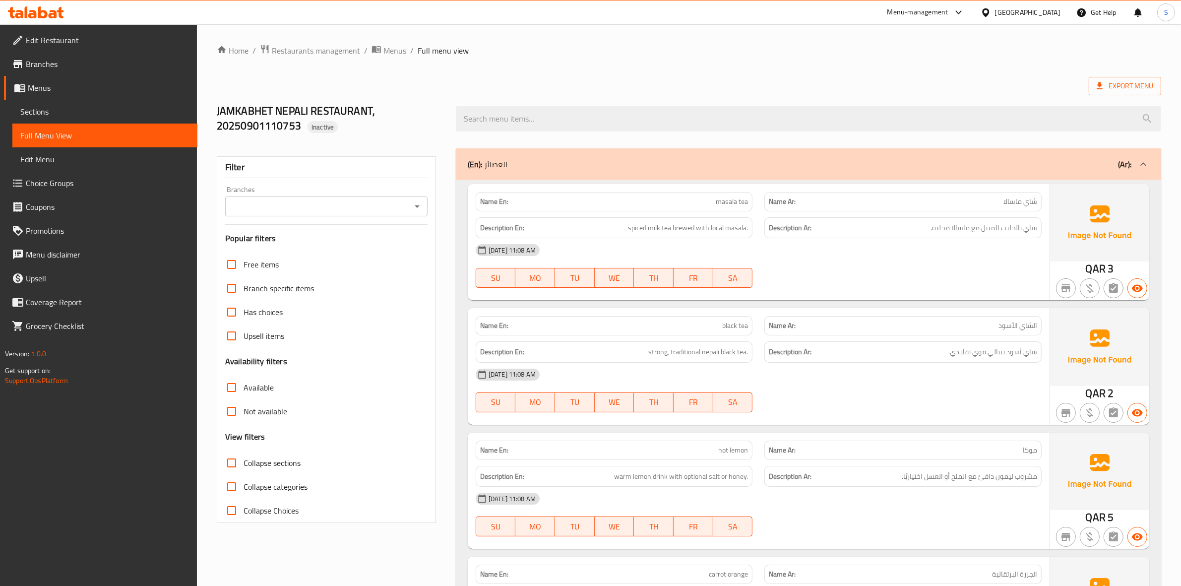
click at [918, 318] on div "Name Ar: الشاي الأسود" at bounding box center [902, 325] width 277 height 19
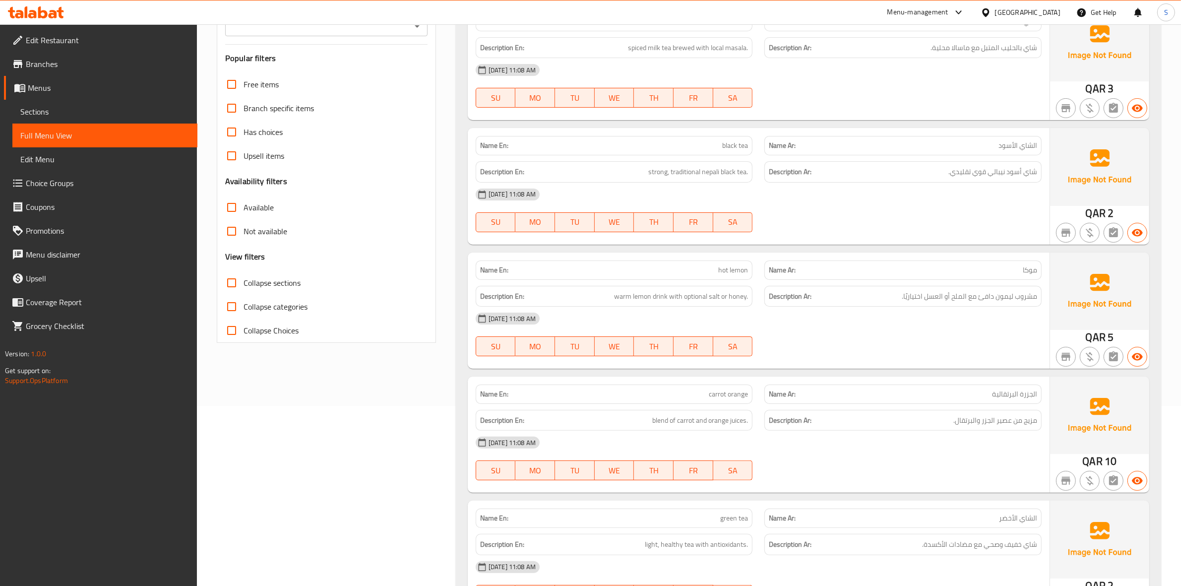
scroll to position [186, 0]
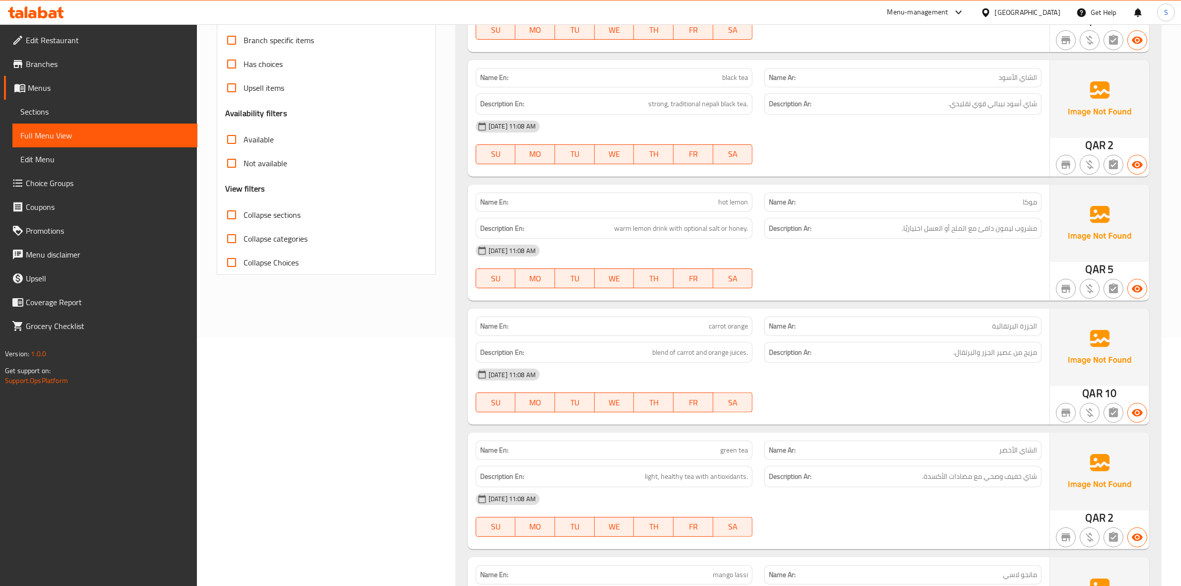
click at [734, 205] on span "hot lemon" at bounding box center [733, 202] width 30 height 10
copy span "hot lemon"
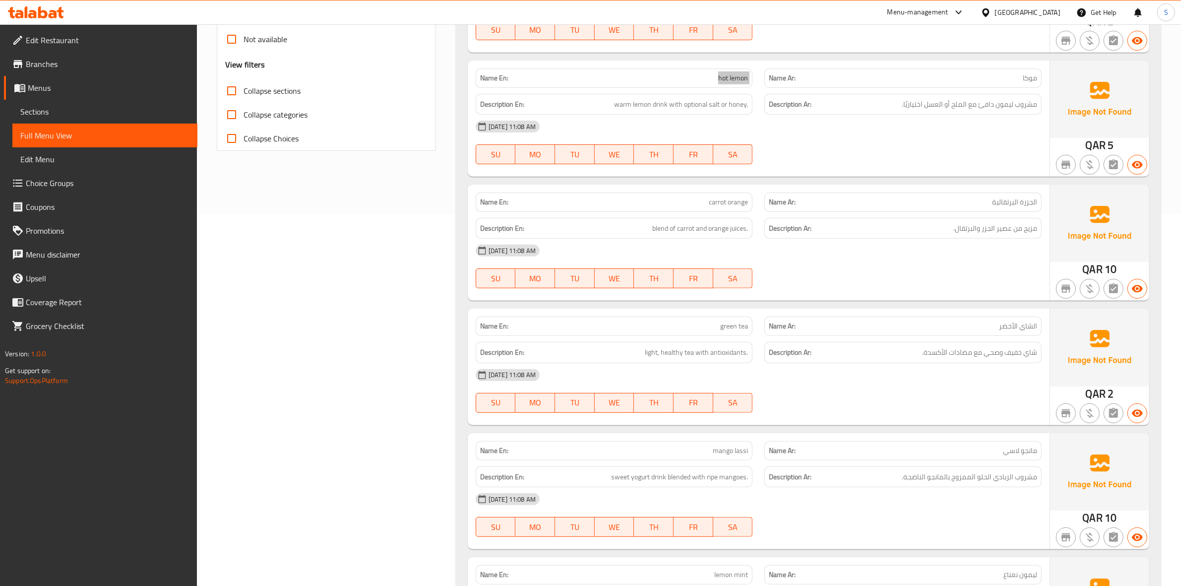
scroll to position [620, 0]
click at [963, 125] on div "[DATE] 11:08 AM" at bounding box center [759, 127] width 578 height 24
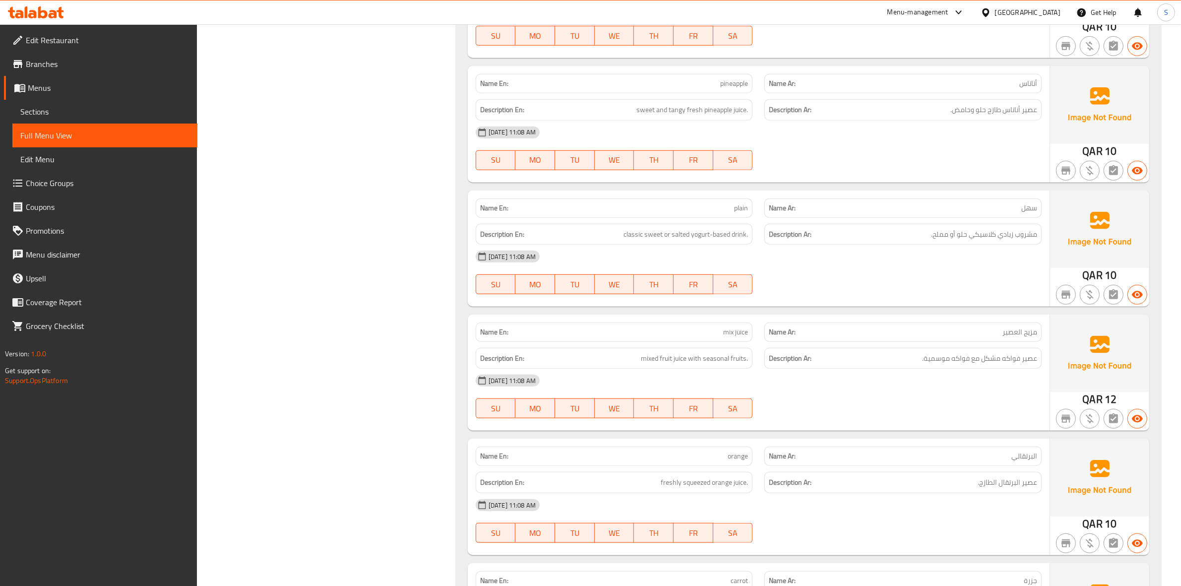
scroll to position [992, 0]
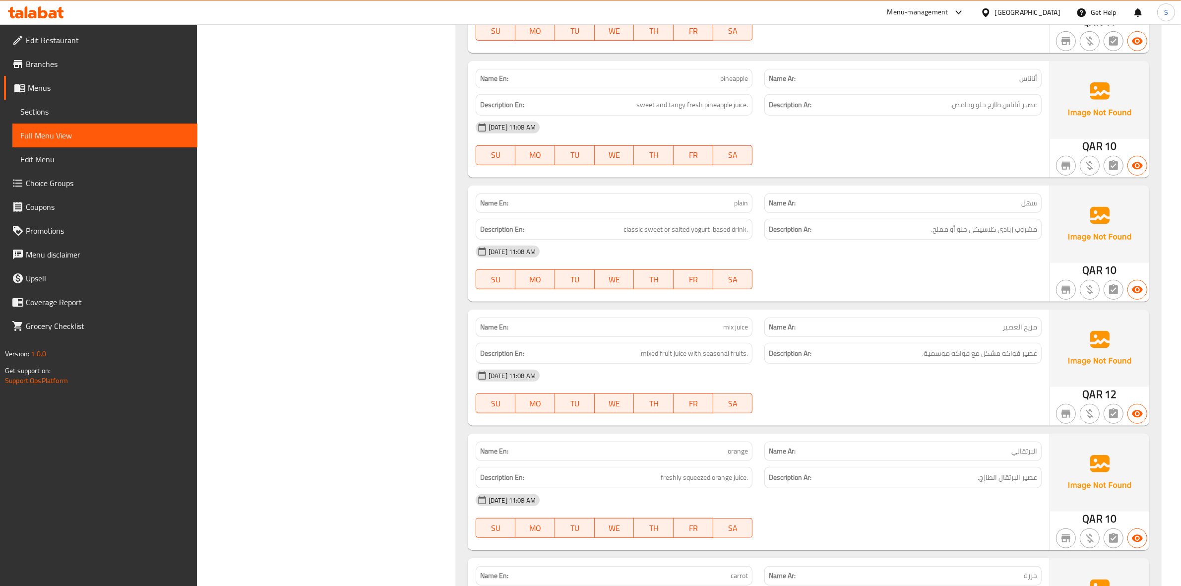
click at [738, 205] on span "plain" at bounding box center [741, 203] width 14 height 10
copy span "plain"
click at [725, 224] on span "classic sweet or salted yogurt-based drink." at bounding box center [686, 229] width 125 height 12
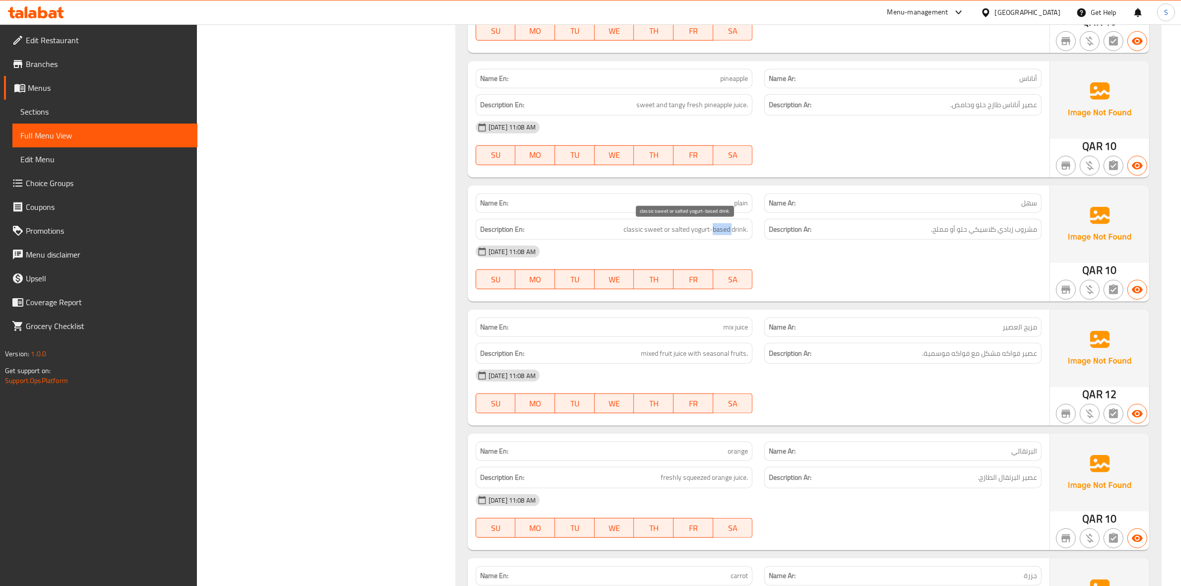
click at [725, 224] on span "classic sweet or salted yogurt-based drink." at bounding box center [686, 229] width 125 height 12
copy span "based"
click at [998, 224] on span "مشروب زبادي كلاسيكي حلو أو مملح." at bounding box center [984, 229] width 106 height 12
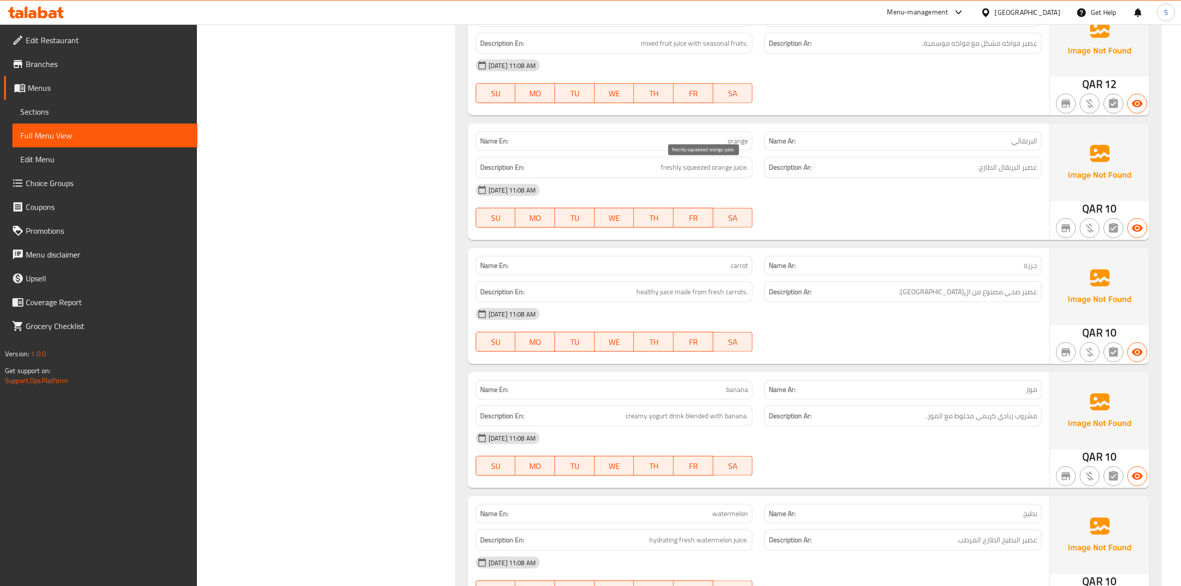
click at [693, 170] on span "freshly squeezed orange juice." at bounding box center [704, 167] width 87 height 12
copy span "squeezed"
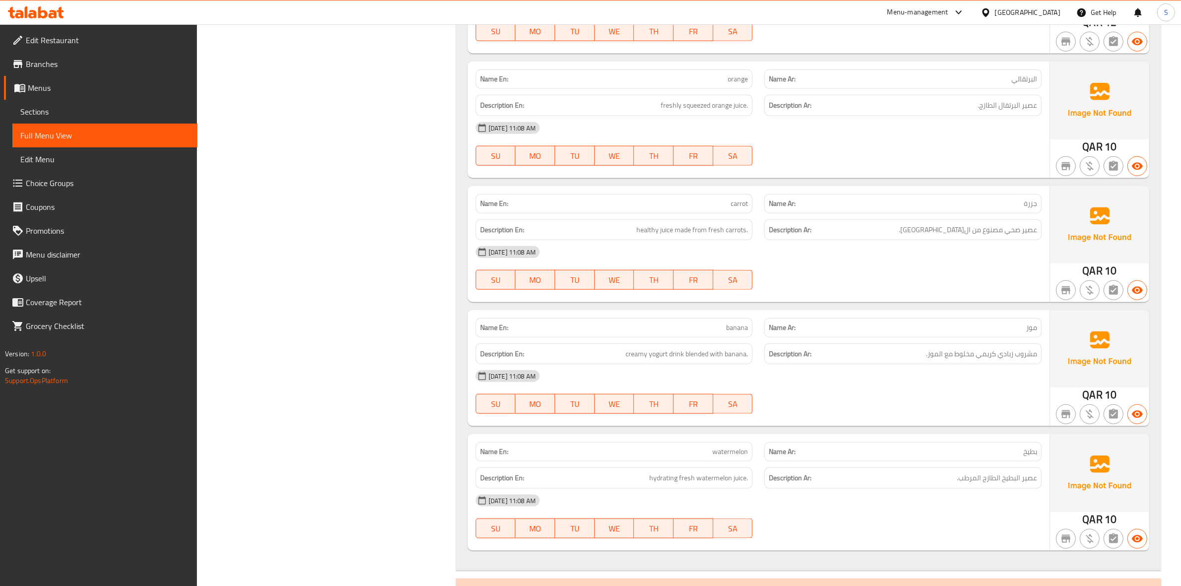
click at [924, 232] on h6 "Description Ar: عصير صحي مصنوع من ال[GEOGRAPHIC_DATA]." at bounding box center [903, 230] width 268 height 12
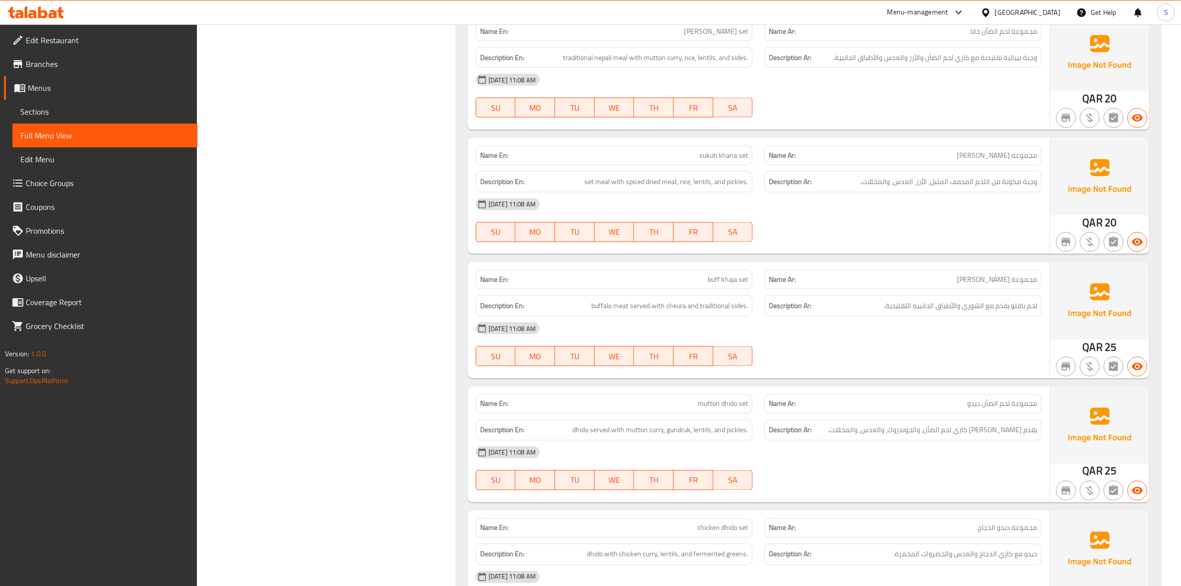
scroll to position [1984, 0]
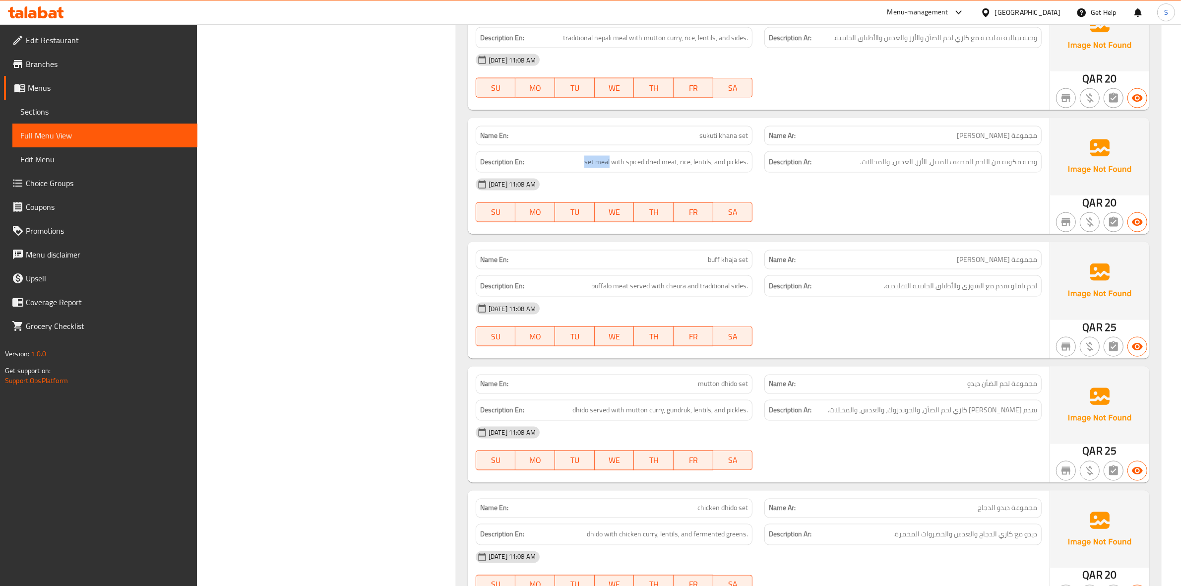
drag, startPoint x: 609, startPoint y: 160, endPoint x: 547, endPoint y: 162, distance: 62.5
click at [547, 162] on h6 "Description En: set meal with spiced dried meat, rice, lentils, and pickles." at bounding box center [614, 162] width 268 height 12
copy h6 "set meal"
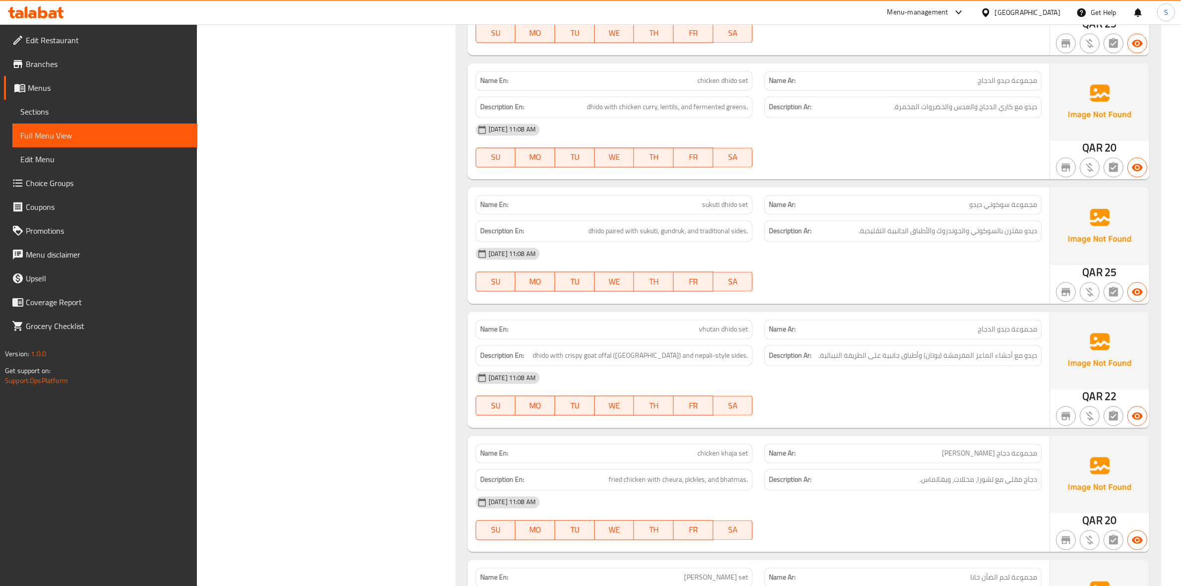
scroll to position [2474, 0]
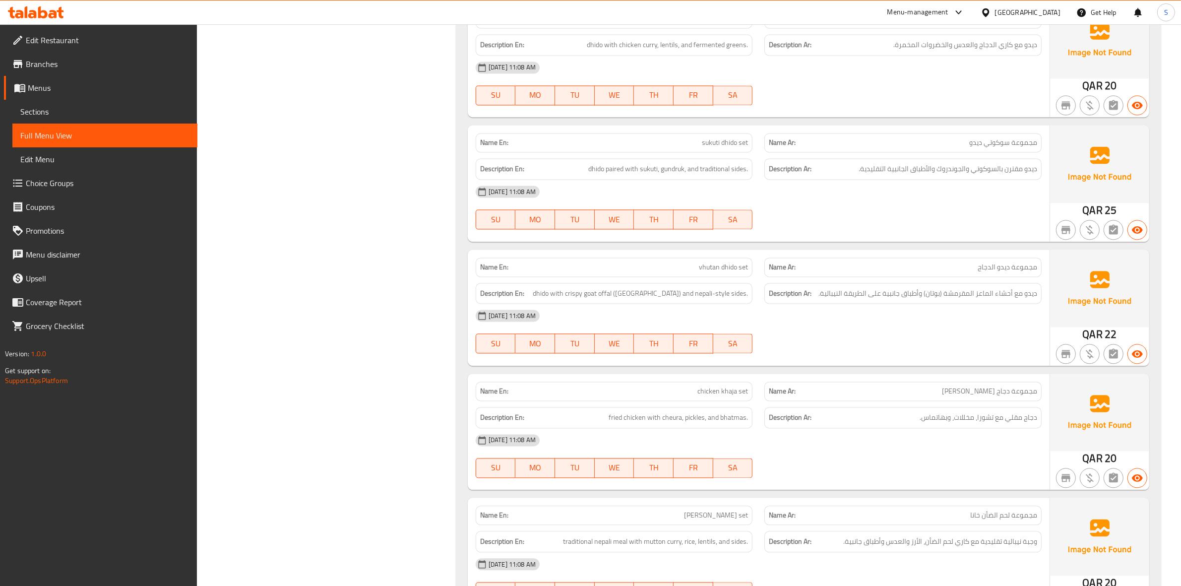
click at [692, 253] on div "Name En: vhutan dhido set" at bounding box center [614, 267] width 289 height 31
click at [708, 275] on div "Name En: vhutan dhido set" at bounding box center [614, 266] width 277 height 19
copy span "vhutan dhido set"
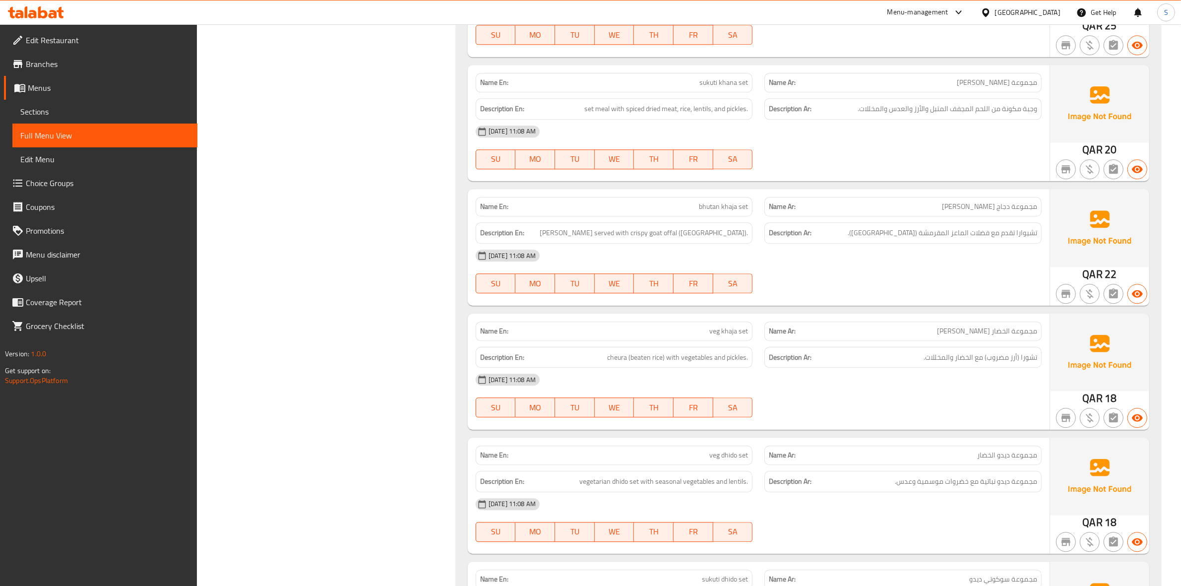
scroll to position [3156, 0]
click at [1022, 122] on div "[DATE] 11:08 AM" at bounding box center [759, 131] width 578 height 24
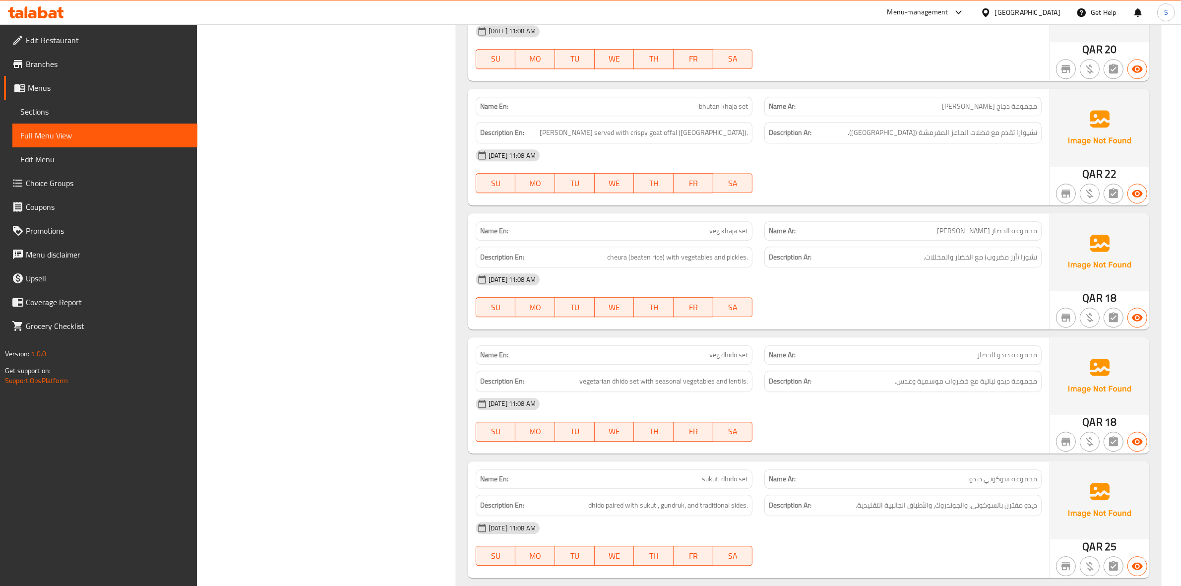
scroll to position [3280, 0]
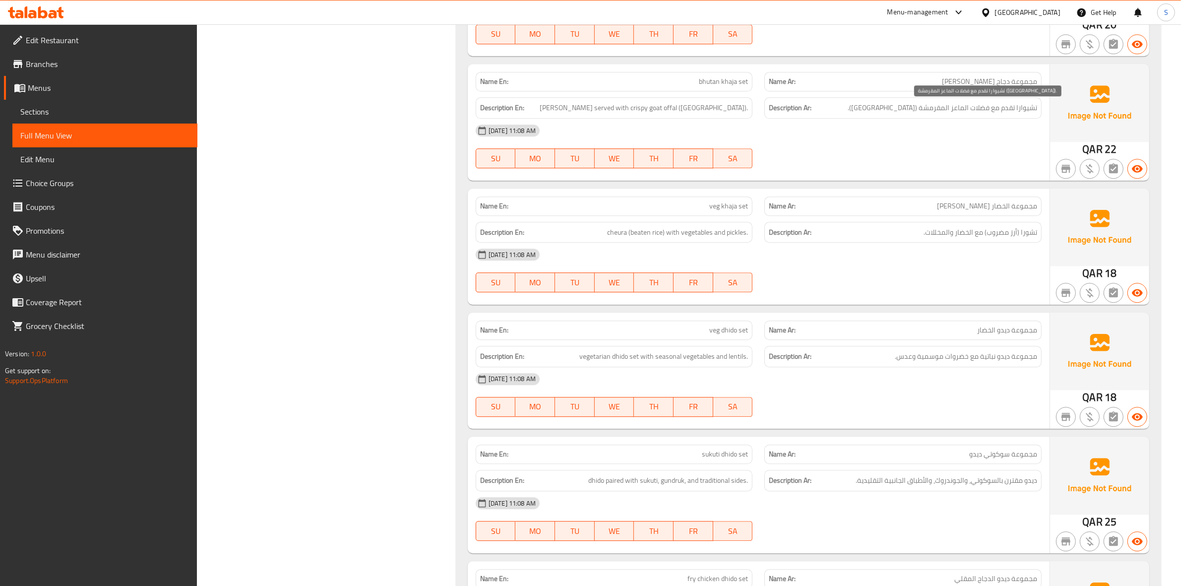
click at [983, 105] on span "تشيوارا تقدم مع فضلات الماعز المقرمشة ([GEOGRAPHIC_DATA])." at bounding box center [942, 108] width 189 height 12
copy span "فضلات"
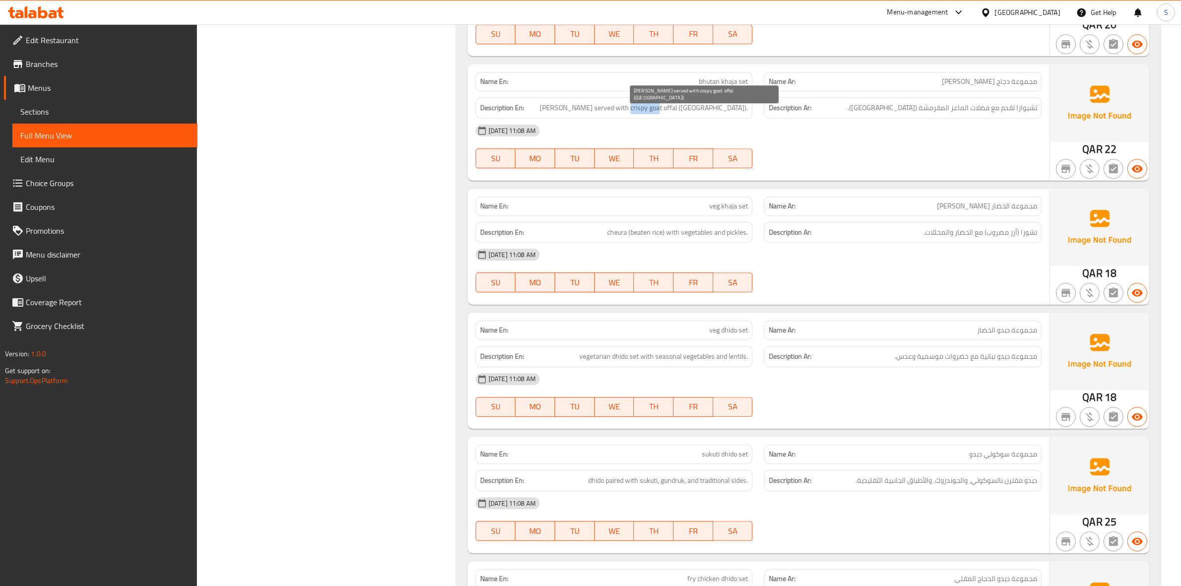
drag, startPoint x: 693, startPoint y: 111, endPoint x: 721, endPoint y: 111, distance: 27.8
click at [721, 111] on span "[PERSON_NAME] served with crispy goat offal ([GEOGRAPHIC_DATA])." at bounding box center [644, 108] width 208 height 12
copy span "goat offal"
click at [938, 280] on div "[DATE] 11:08 AM SU MO TU WE TH FR SA" at bounding box center [759, 271] width 578 height 56
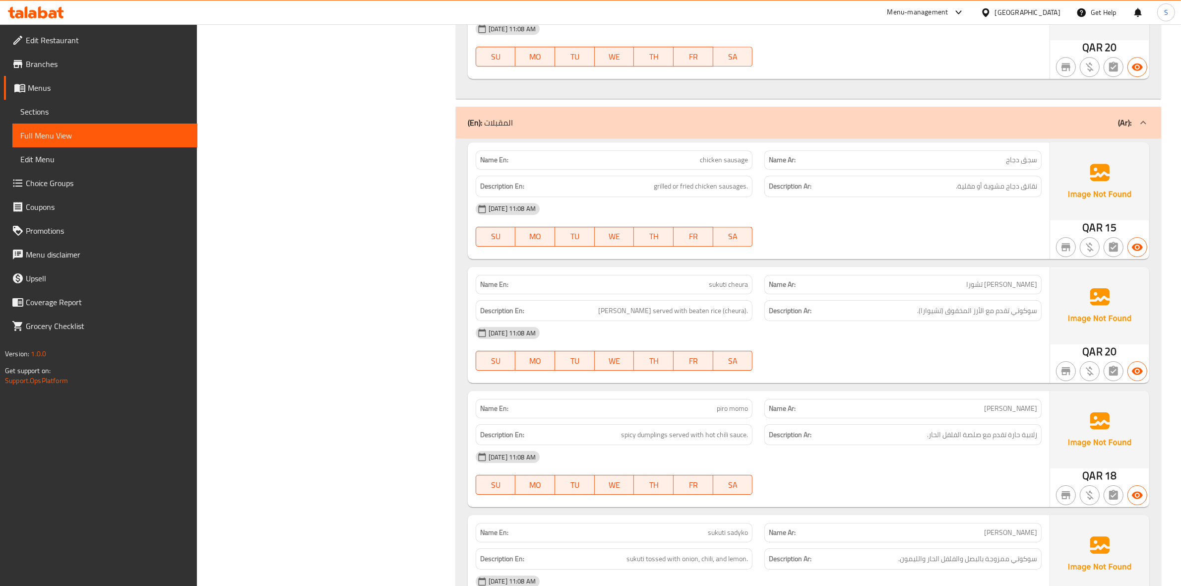
scroll to position [3900, 0]
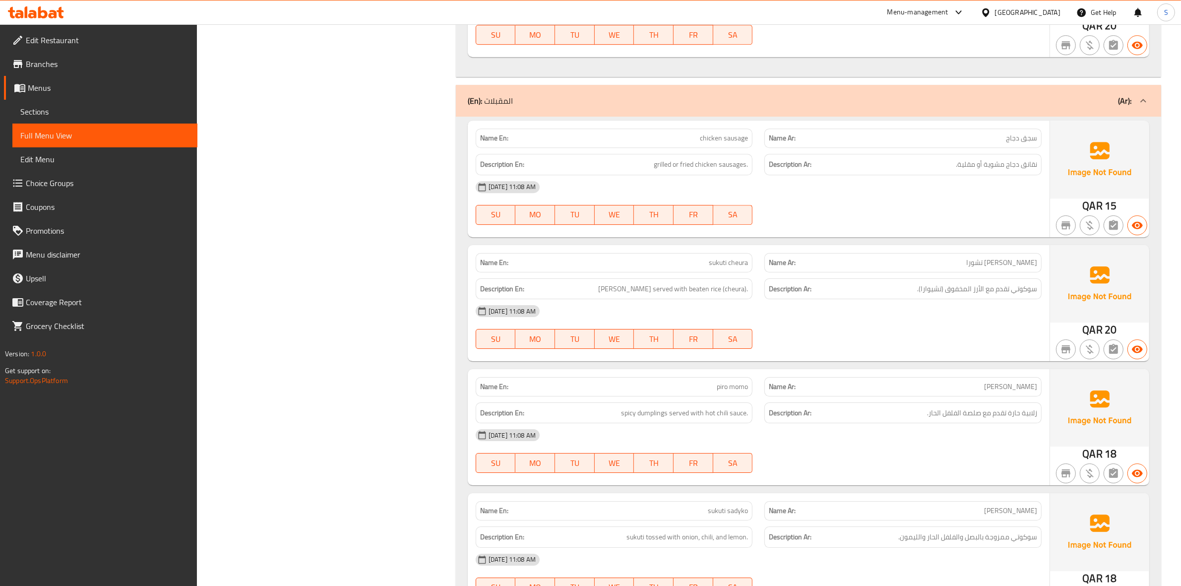
click at [1000, 150] on div "Description Ar: نقانق دجاج مشوية أو مقلية." at bounding box center [902, 164] width 289 height 33
click at [1005, 136] on p "Name Ar: سجق دجاج" at bounding box center [903, 138] width 268 height 10
click at [708, 140] on span "chicken sausage" at bounding box center [724, 138] width 48 height 10
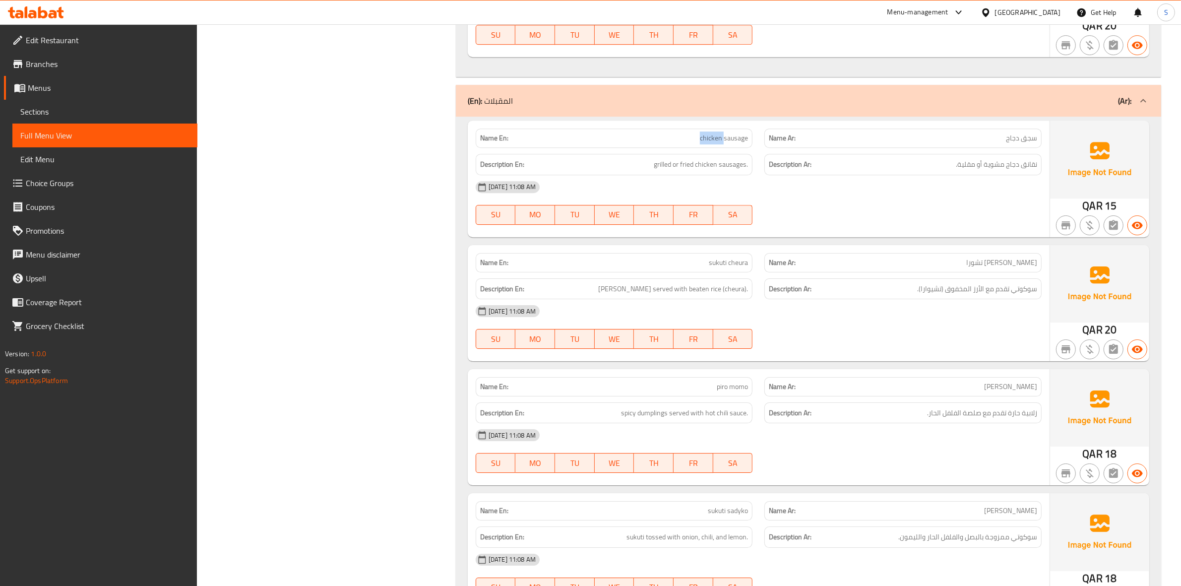
click at [708, 140] on span "chicken sausage" at bounding box center [724, 138] width 48 height 10
copy span "chicken sausage"
click at [884, 194] on div "[DATE] 11:08 AM" at bounding box center [759, 187] width 578 height 24
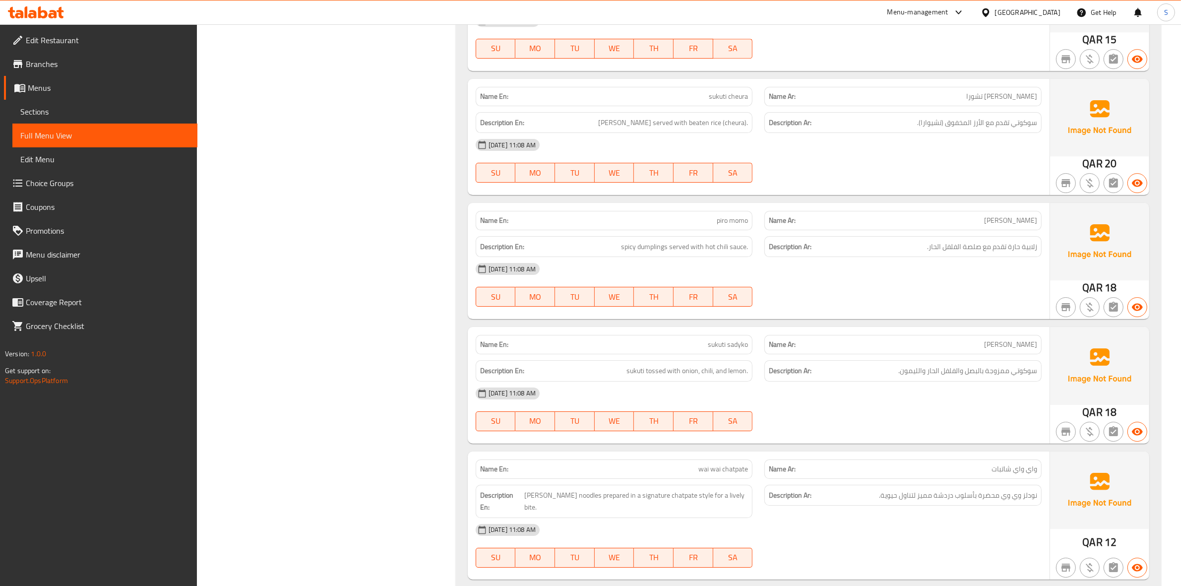
scroll to position [4148, 0]
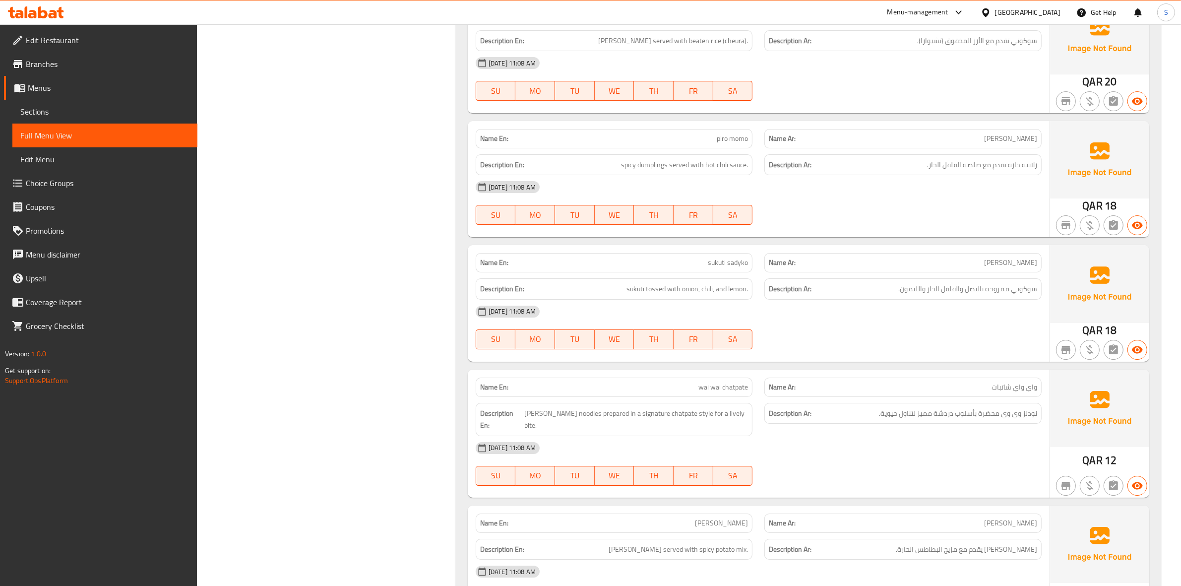
drag, startPoint x: 545, startPoint y: 144, endPoint x: 579, endPoint y: 149, distance: 35.1
click at [545, 144] on p "Name En: piro momo" at bounding box center [614, 138] width 268 height 10
click at [698, 138] on p "Name En: piro momo" at bounding box center [614, 138] width 268 height 10
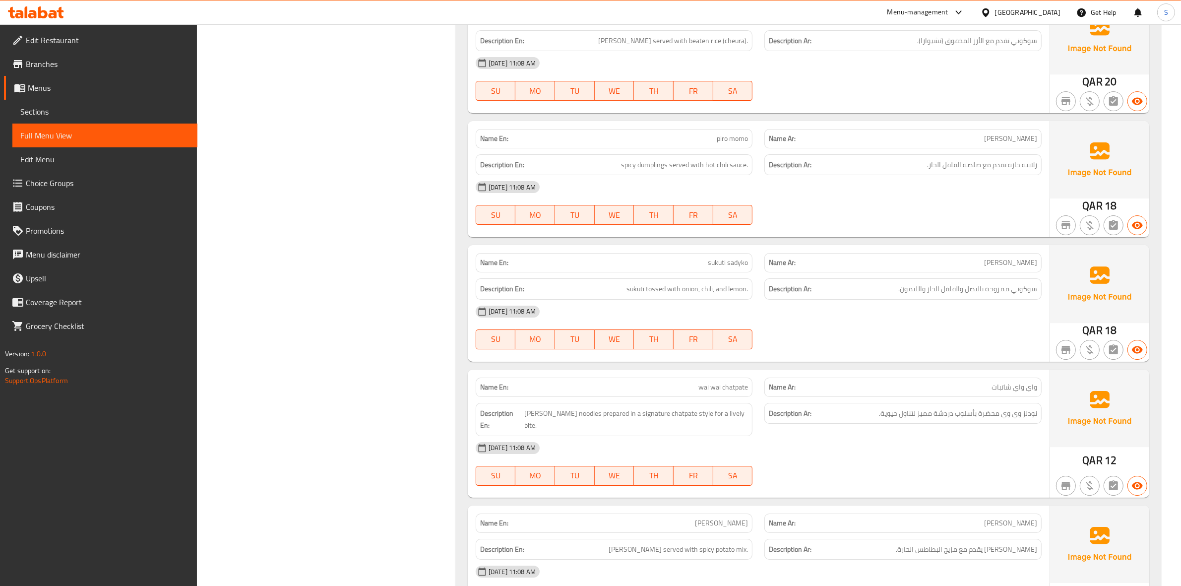
click at [541, 144] on p "Name En: piro momo" at bounding box center [614, 138] width 268 height 10
click at [1018, 147] on div "Name Ar: [PERSON_NAME]" at bounding box center [902, 138] width 277 height 19
click at [1018, 142] on span "[PERSON_NAME]" at bounding box center [1010, 138] width 53 height 10
click at [1033, 134] on span "[PERSON_NAME]" at bounding box center [1010, 138] width 53 height 10
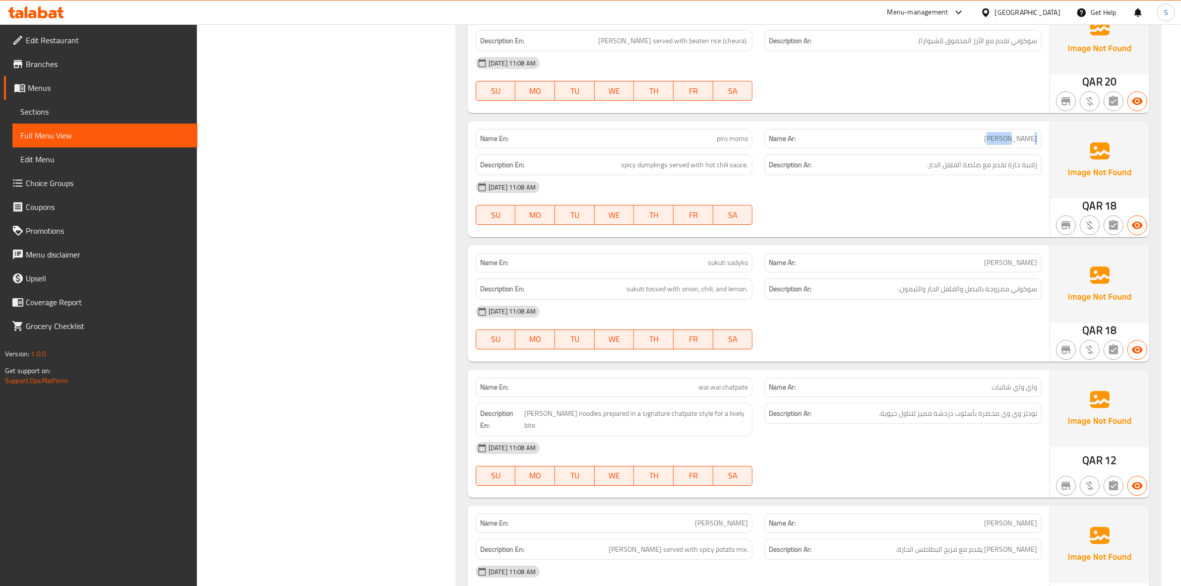
click at [1033, 134] on span "[PERSON_NAME]" at bounding box center [1010, 138] width 53 height 10
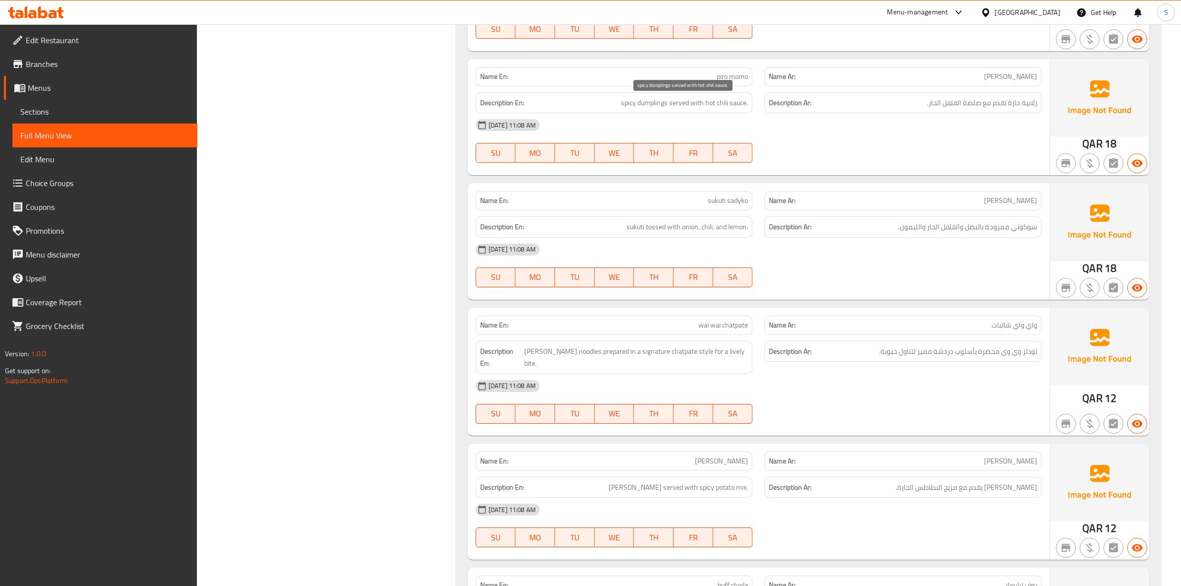
click at [654, 103] on span "spicy dumplings served with hot chili sauce." at bounding box center [684, 103] width 127 height 12
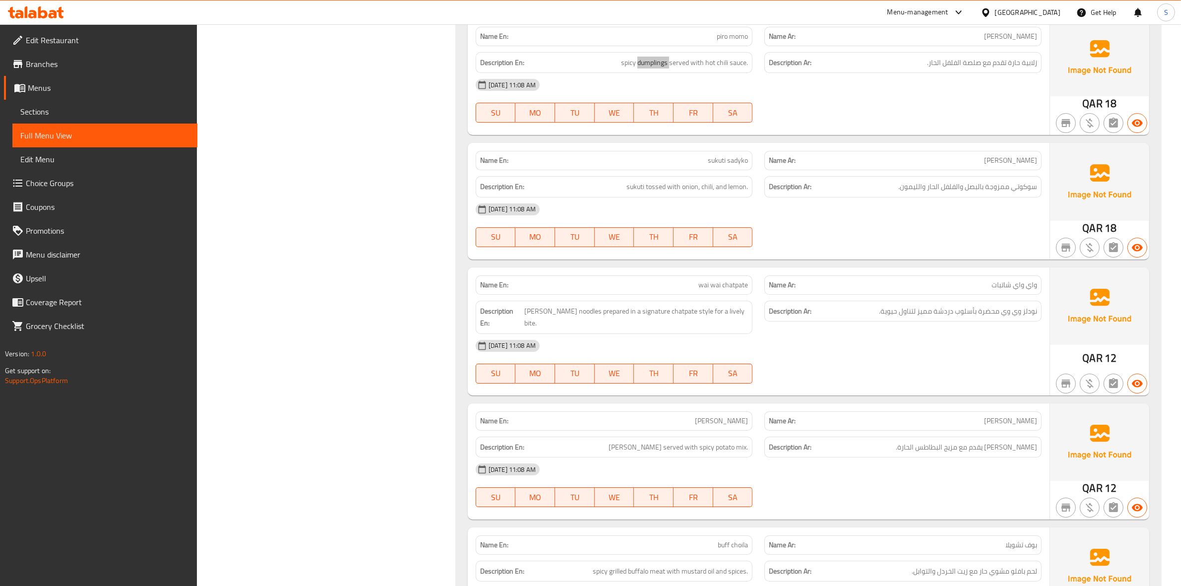
scroll to position [4272, 0]
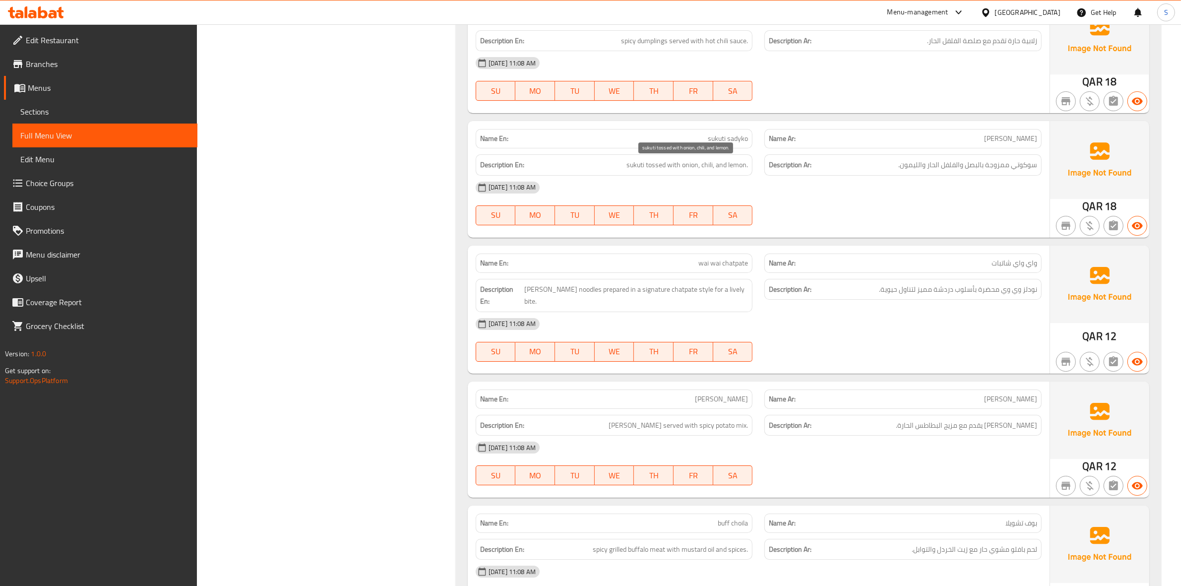
click at [650, 168] on span "sukuti tossed with onion, chili, and lemon." at bounding box center [688, 165] width 122 height 12
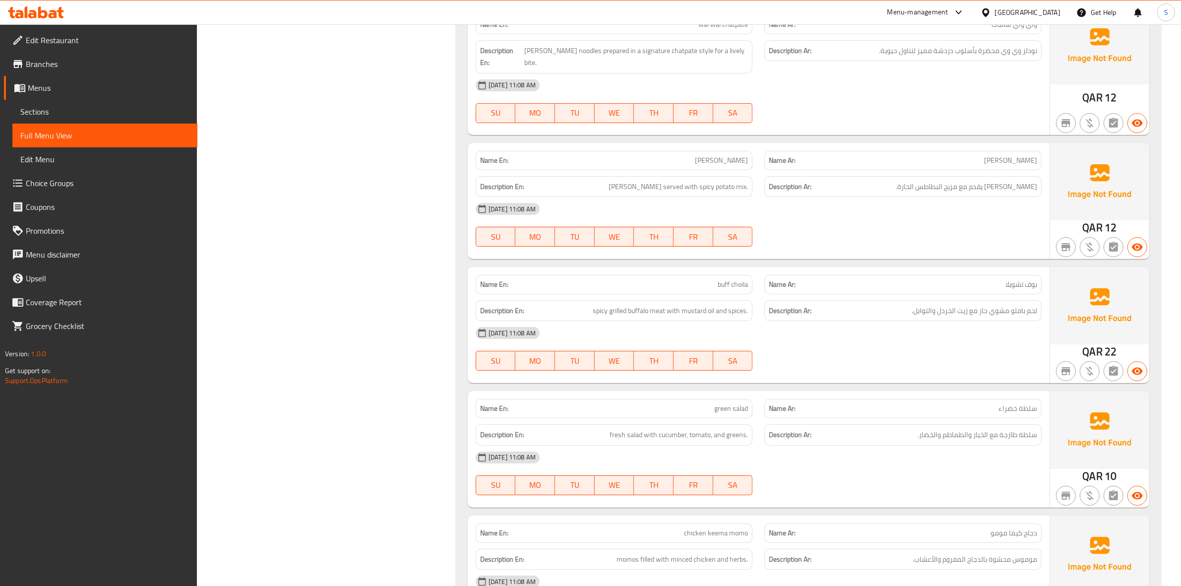
scroll to position [4520, 0]
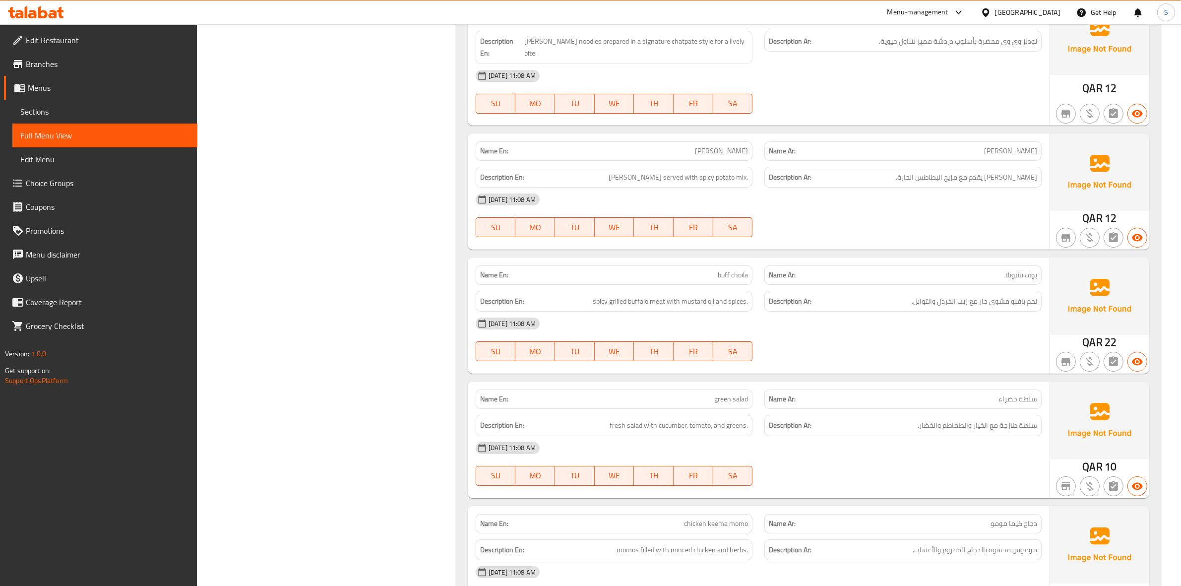
click at [1004, 270] on p "Name Ar: [PERSON_NAME]" at bounding box center [903, 275] width 268 height 10
click at [922, 332] on div "[DATE] 11:08 AM SU MO TU WE TH FR SA" at bounding box center [759, 340] width 578 height 56
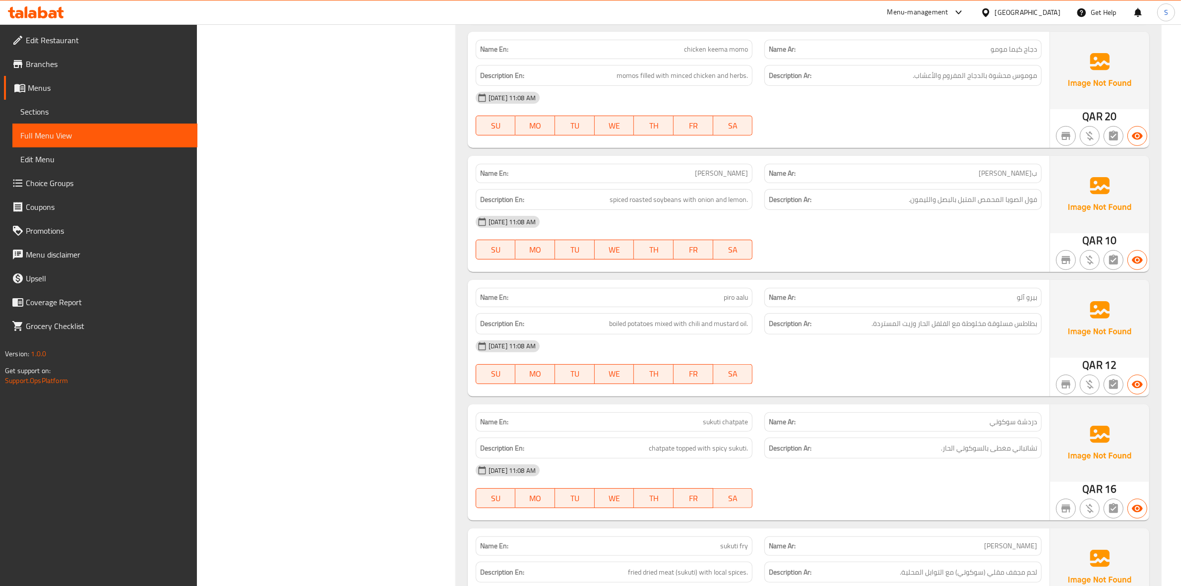
scroll to position [5016, 0]
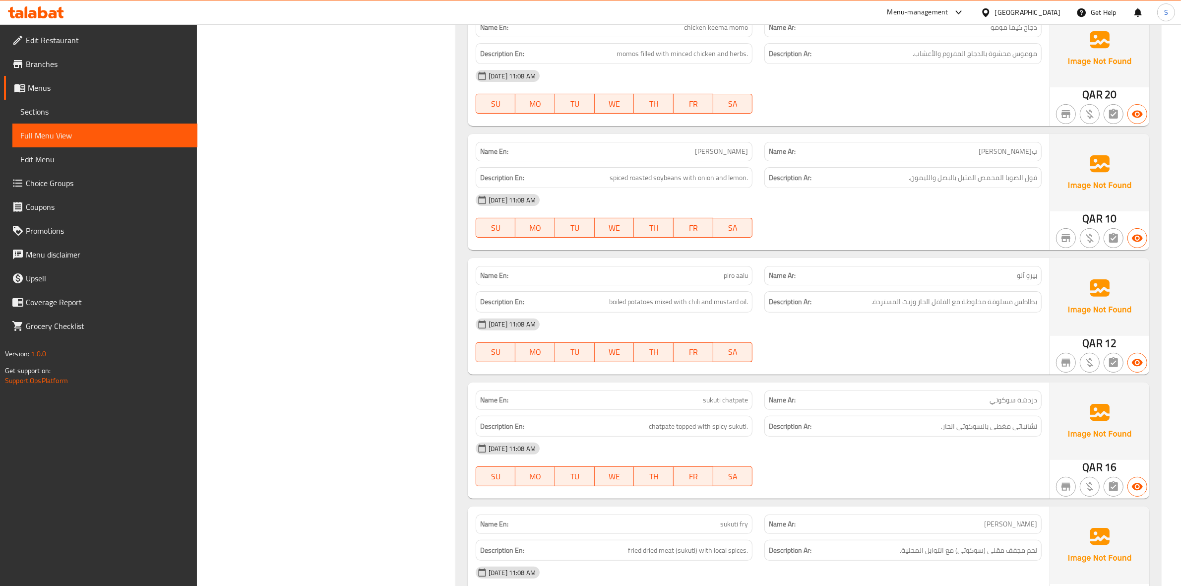
click at [998, 209] on div "[DATE] 11:08 AM SU MO TU WE TH FR SA" at bounding box center [759, 216] width 578 height 56
click at [638, 172] on span "spiced roasted soybeans with onion and lemon." at bounding box center [679, 178] width 138 height 12
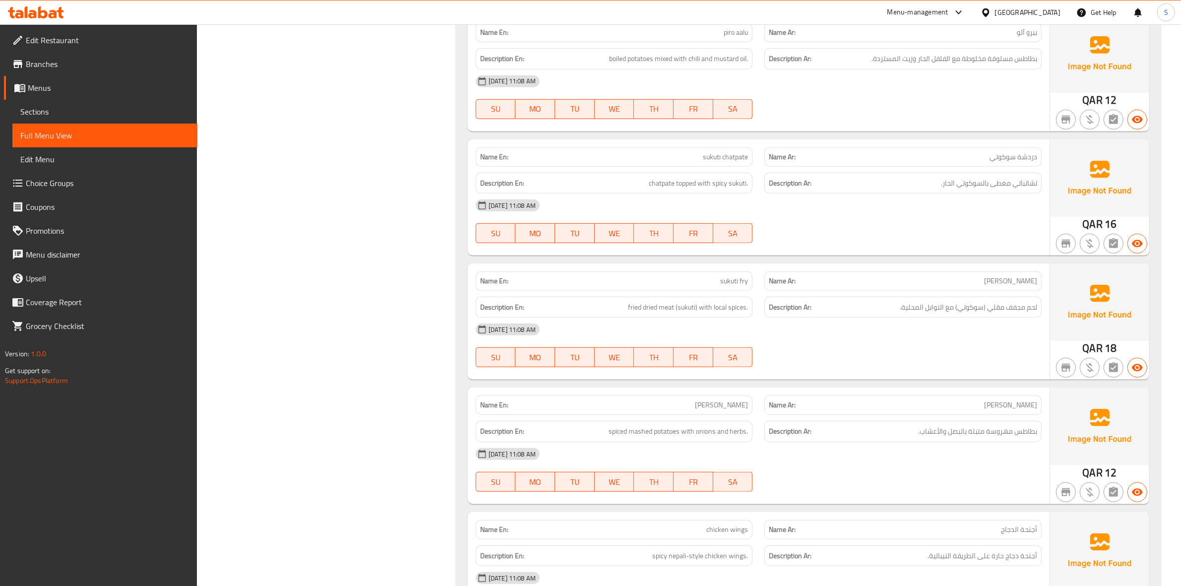
scroll to position [5264, 0]
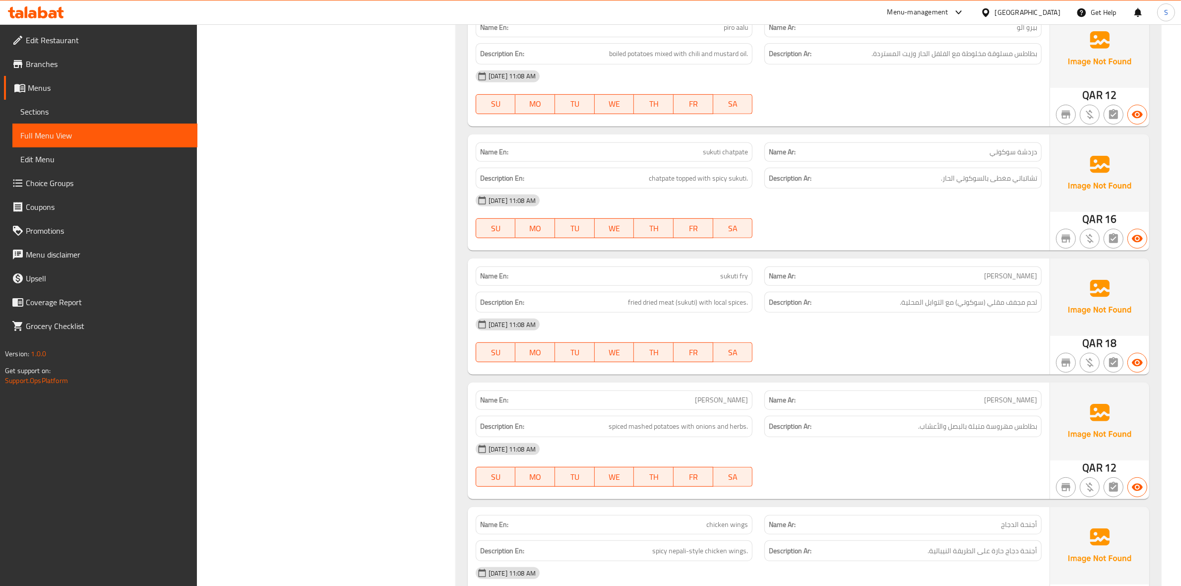
click at [710, 148] on div "Name En: sukuti chatpate" at bounding box center [614, 151] width 277 height 19
click at [542, 266] on div "Name En: sukuti fry" at bounding box center [614, 275] width 277 height 19
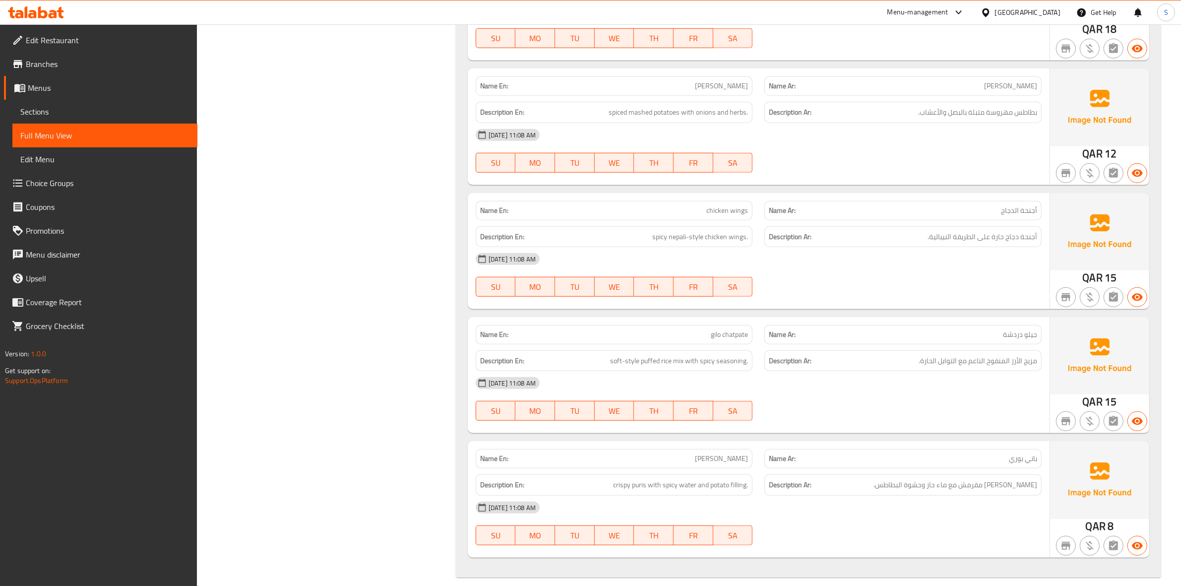
scroll to position [5579, 0]
click at [729, 329] on span "gilo chatpate" at bounding box center [729, 334] width 37 height 10
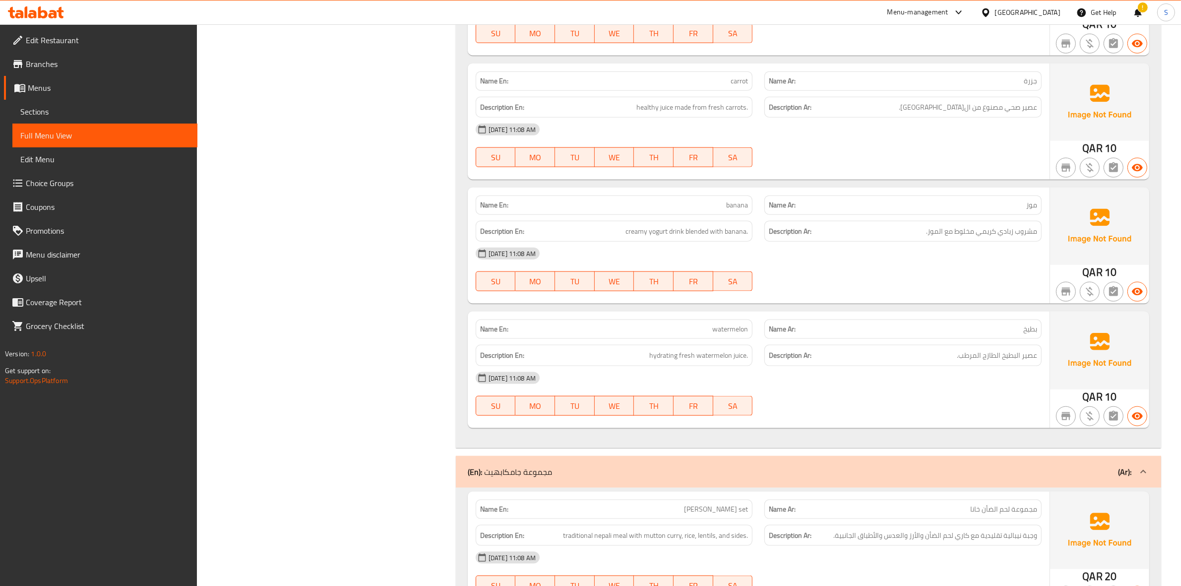
scroll to position [1486, 0]
